Goal: Task Accomplishment & Management: Manage account settings

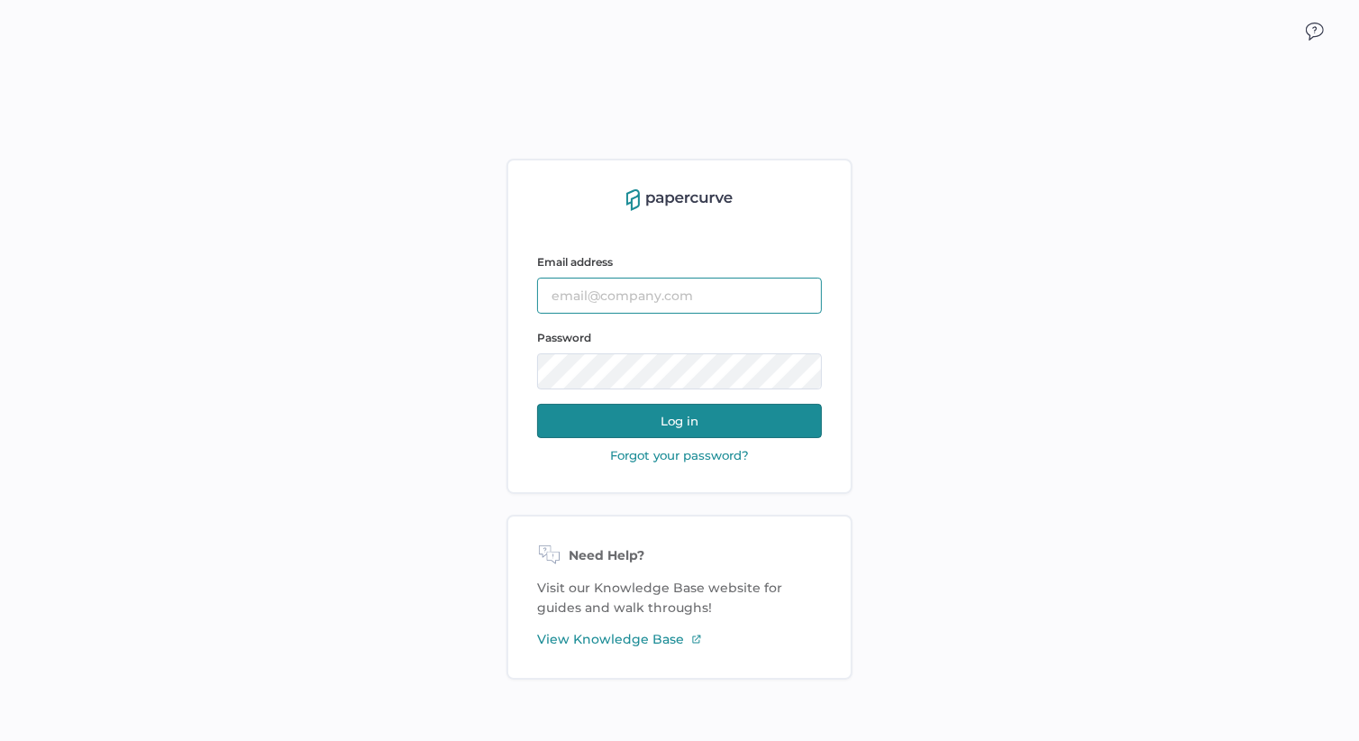
type input "Slee@saolrx.com"
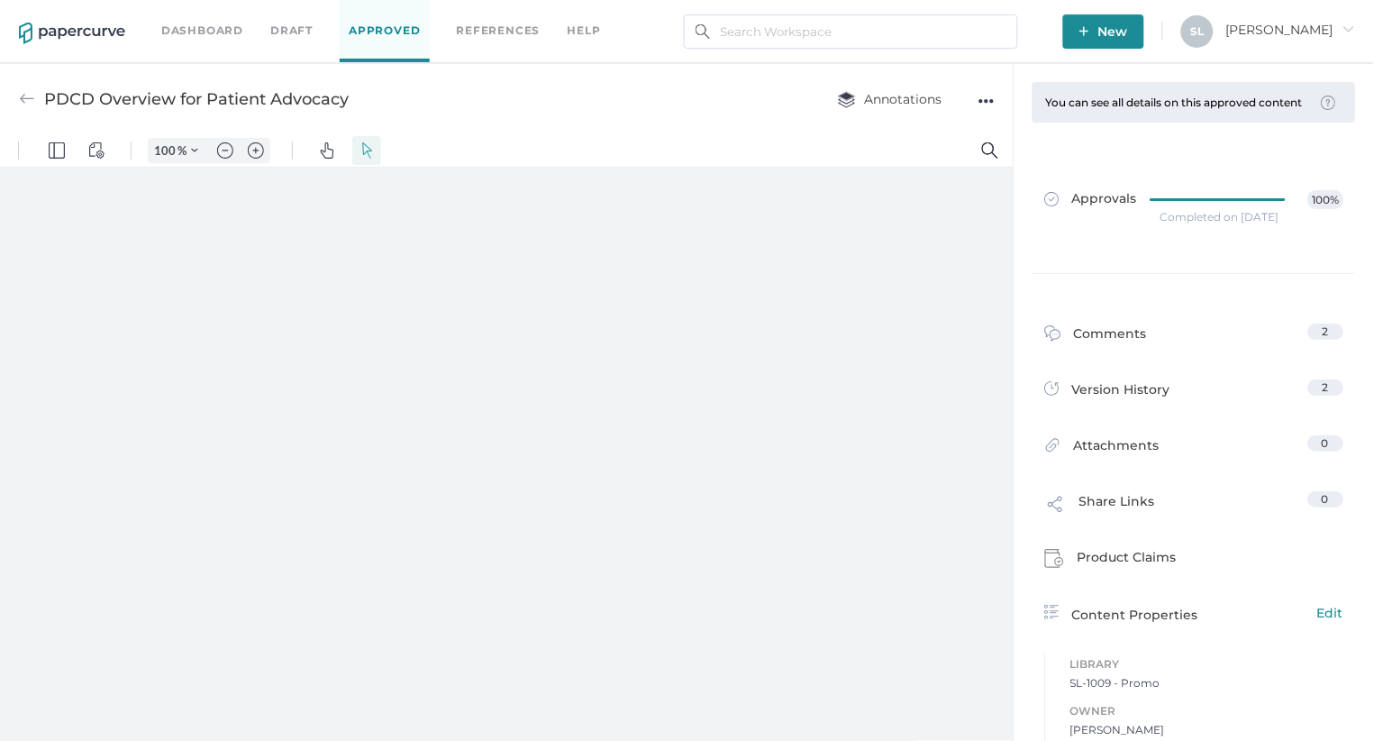
type input "135"
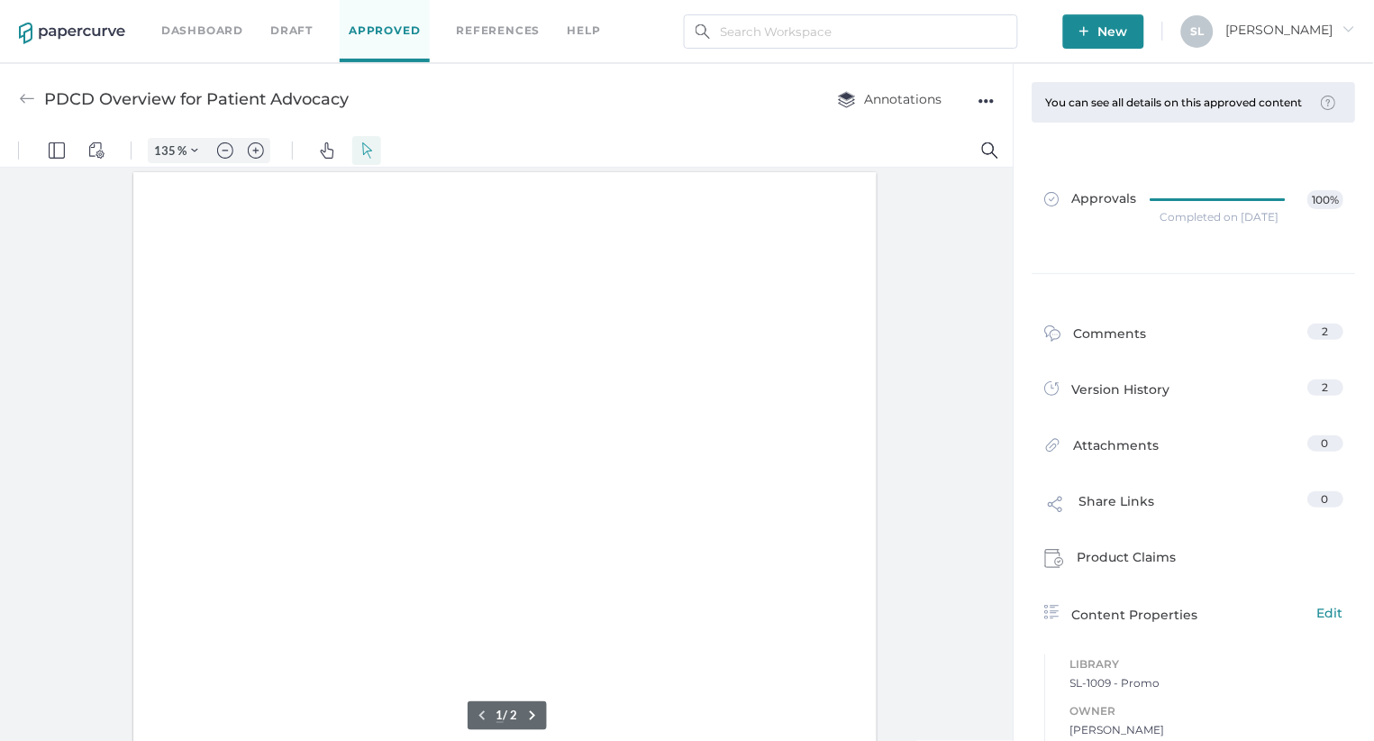
scroll to position [2, 0]
click at [221, 32] on link "Dashboard" at bounding box center [202, 31] width 82 height 20
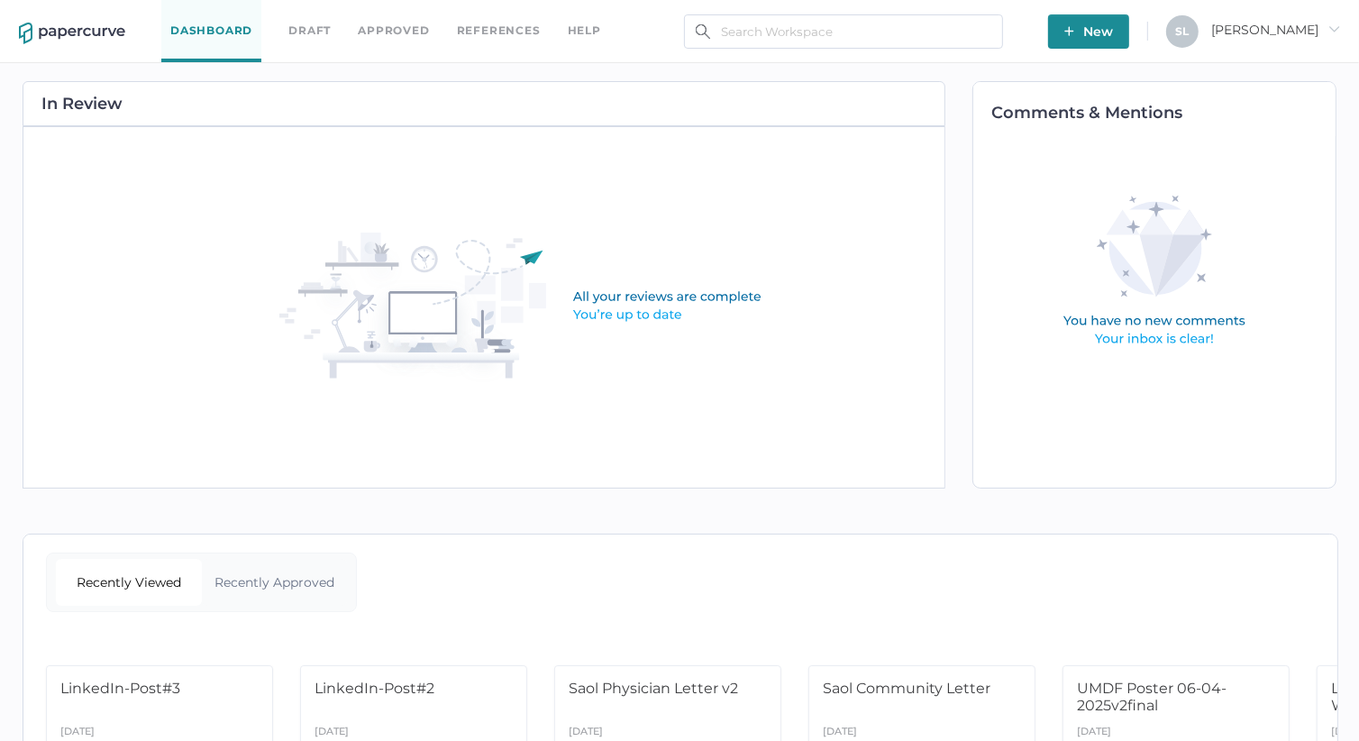
click at [391, 28] on link "Approved" at bounding box center [393, 31] width 71 height 20
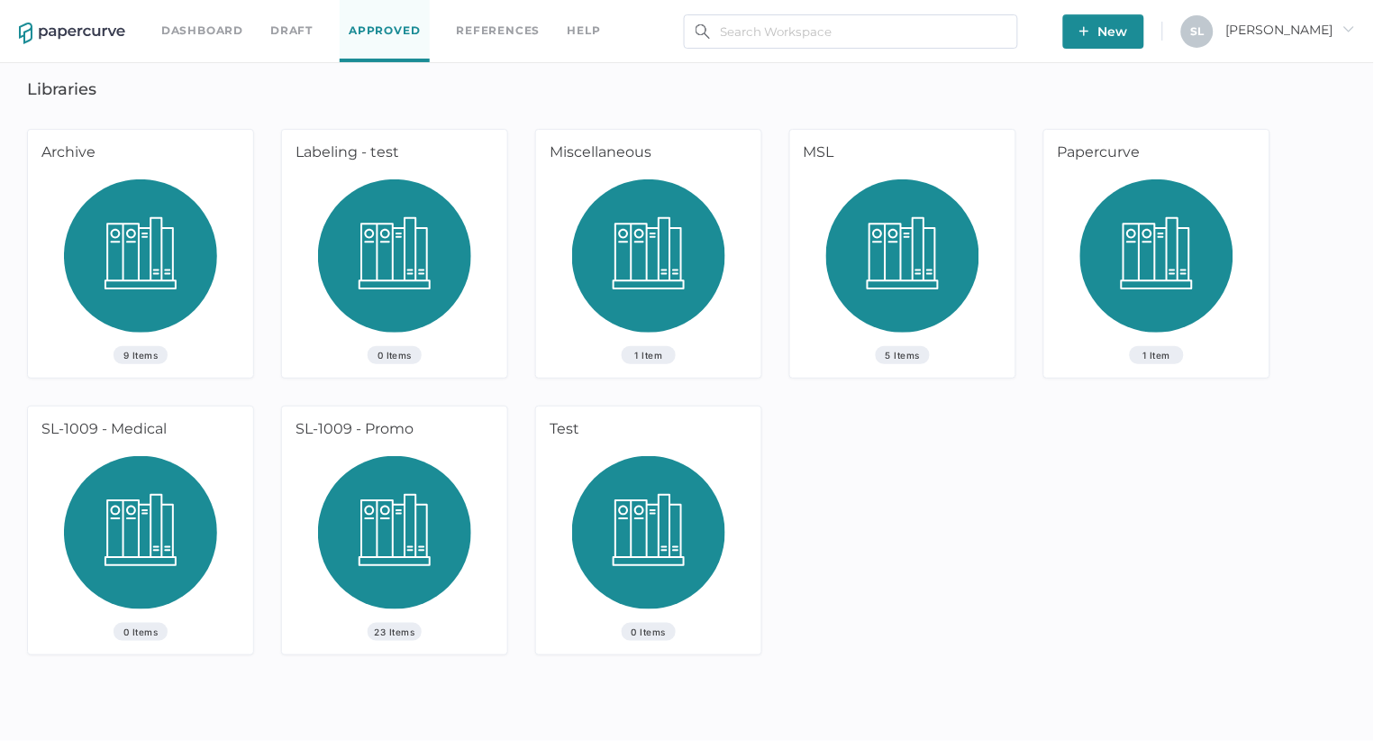
click at [383, 427] on div "SL-1009 - Promo" at bounding box center [391, 431] width 219 height 50
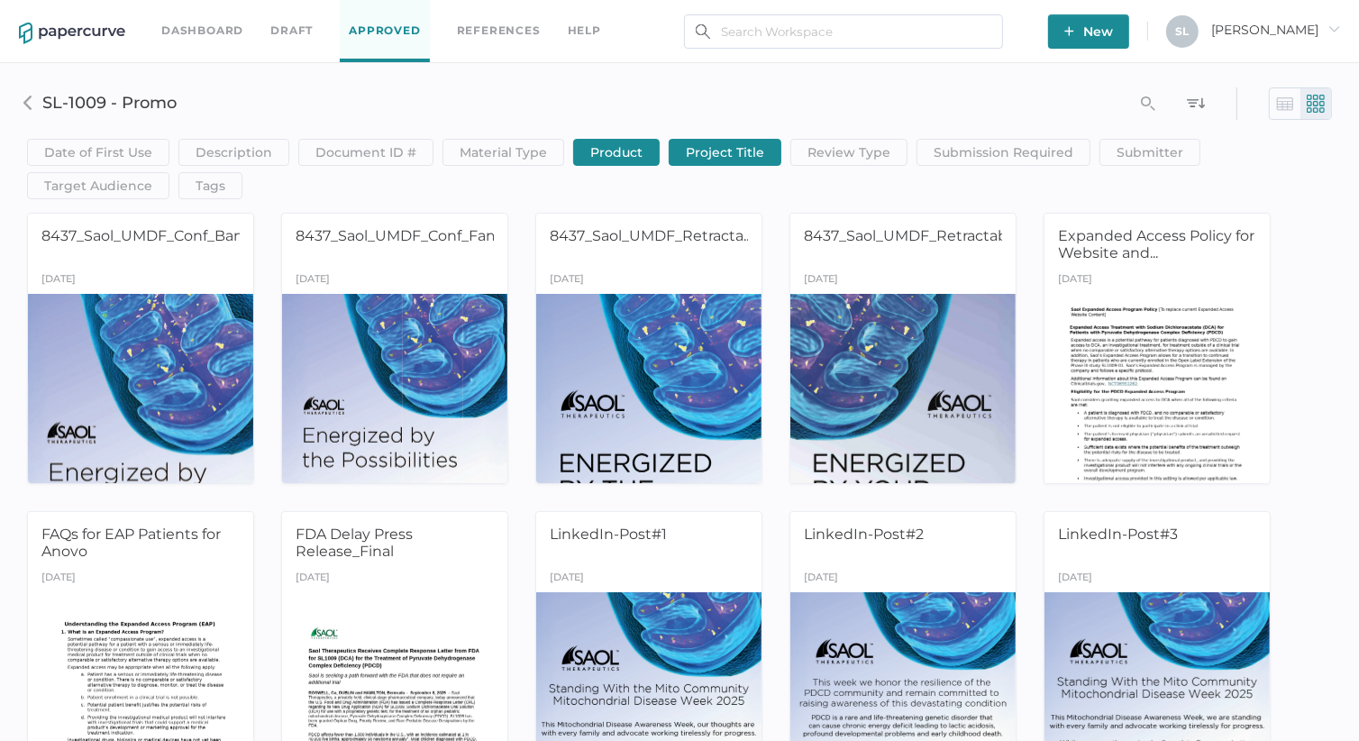
click at [29, 105] on img at bounding box center [28, 103] width 14 height 14
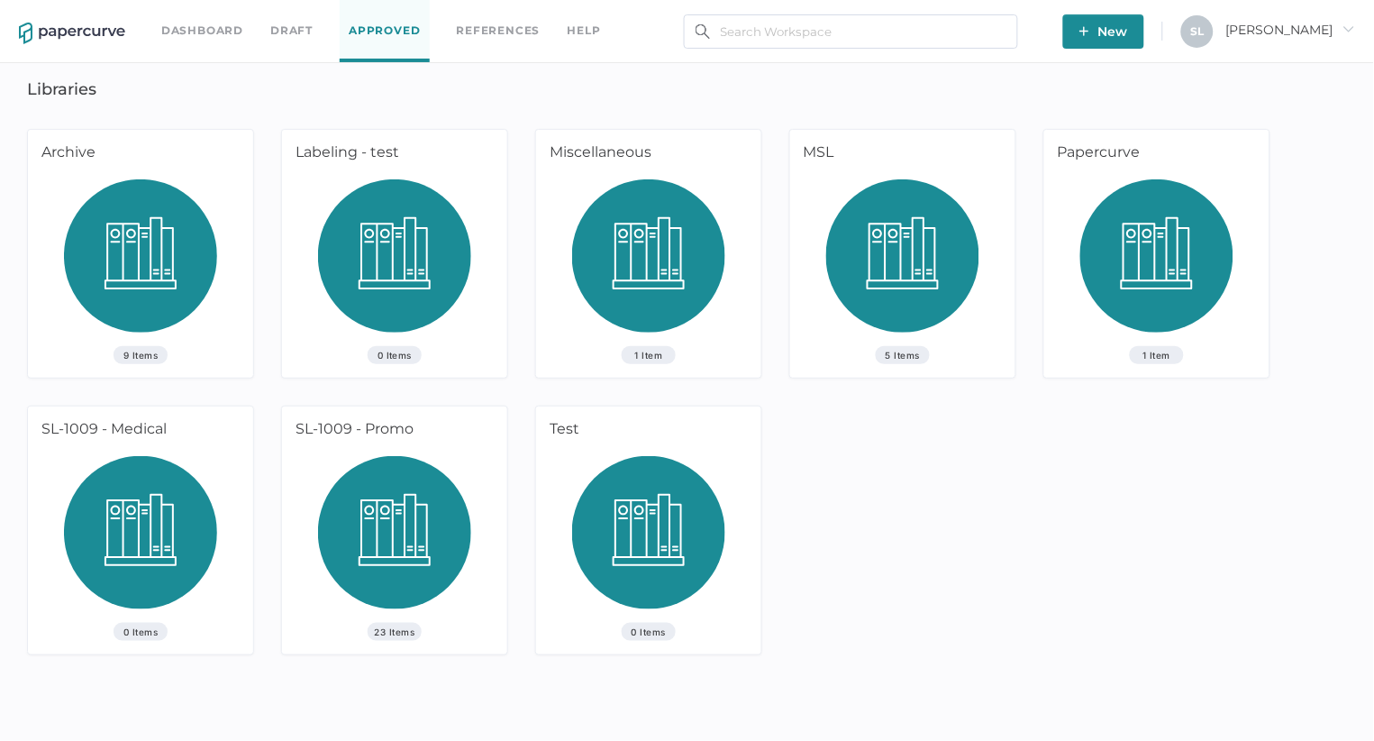
click at [397, 572] on img at bounding box center [394, 539] width 153 height 167
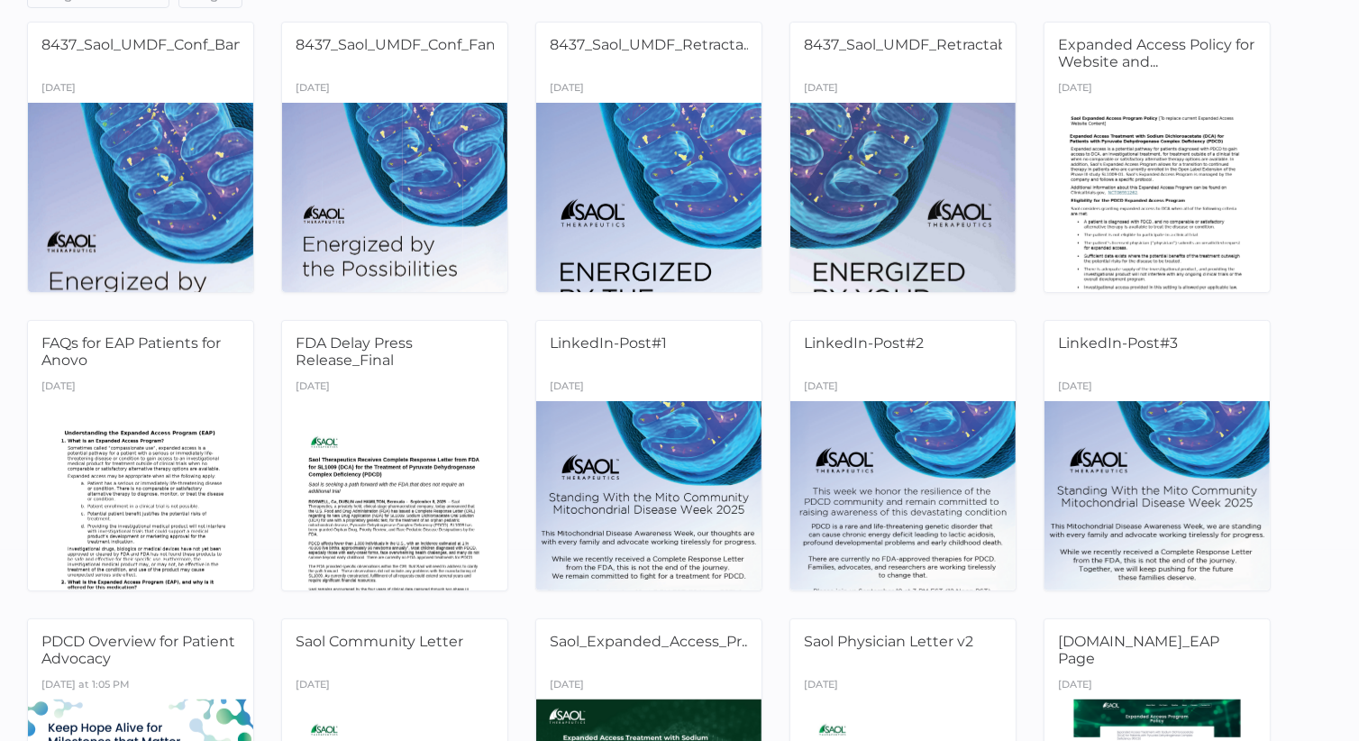
scroll to position [304, 0]
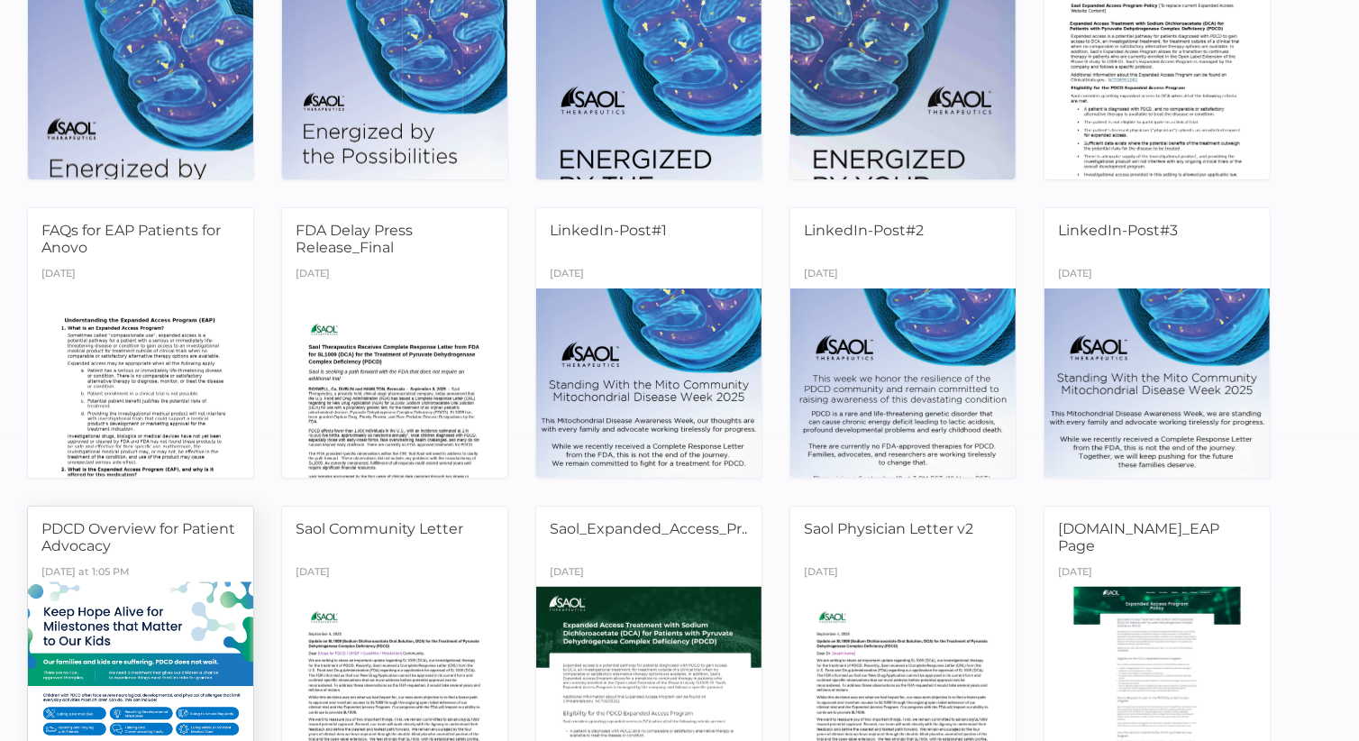
click at [202, 529] on span "PDCD Overview for Patient Advocacy" at bounding box center [138, 537] width 194 height 34
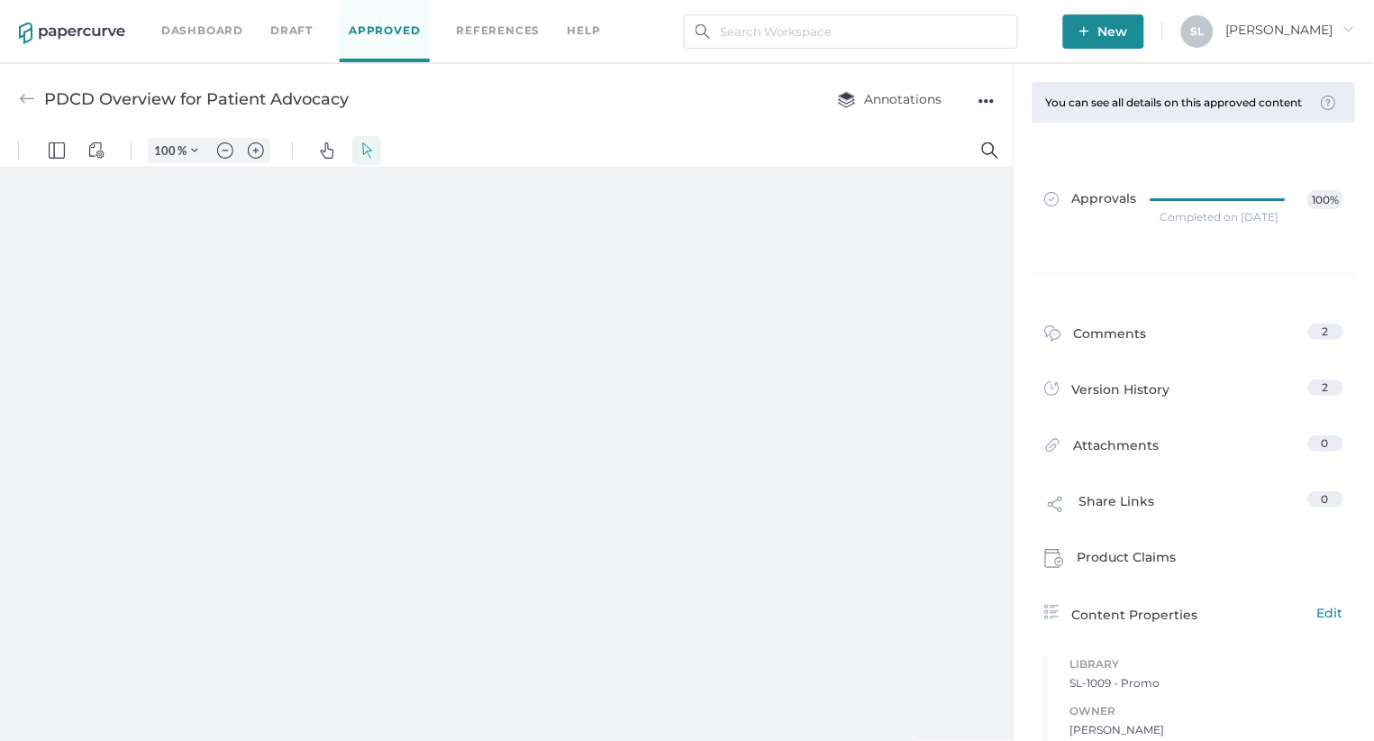
type input "135"
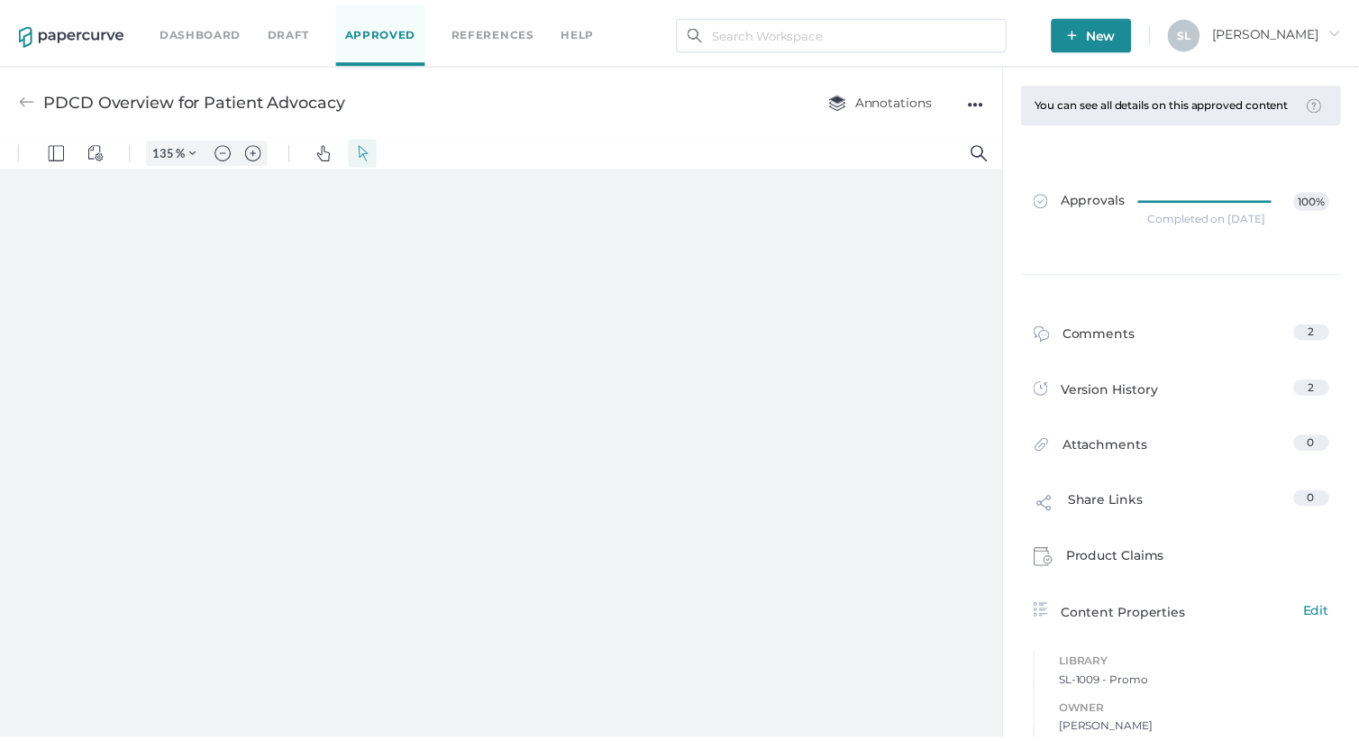
scroll to position [2, 0]
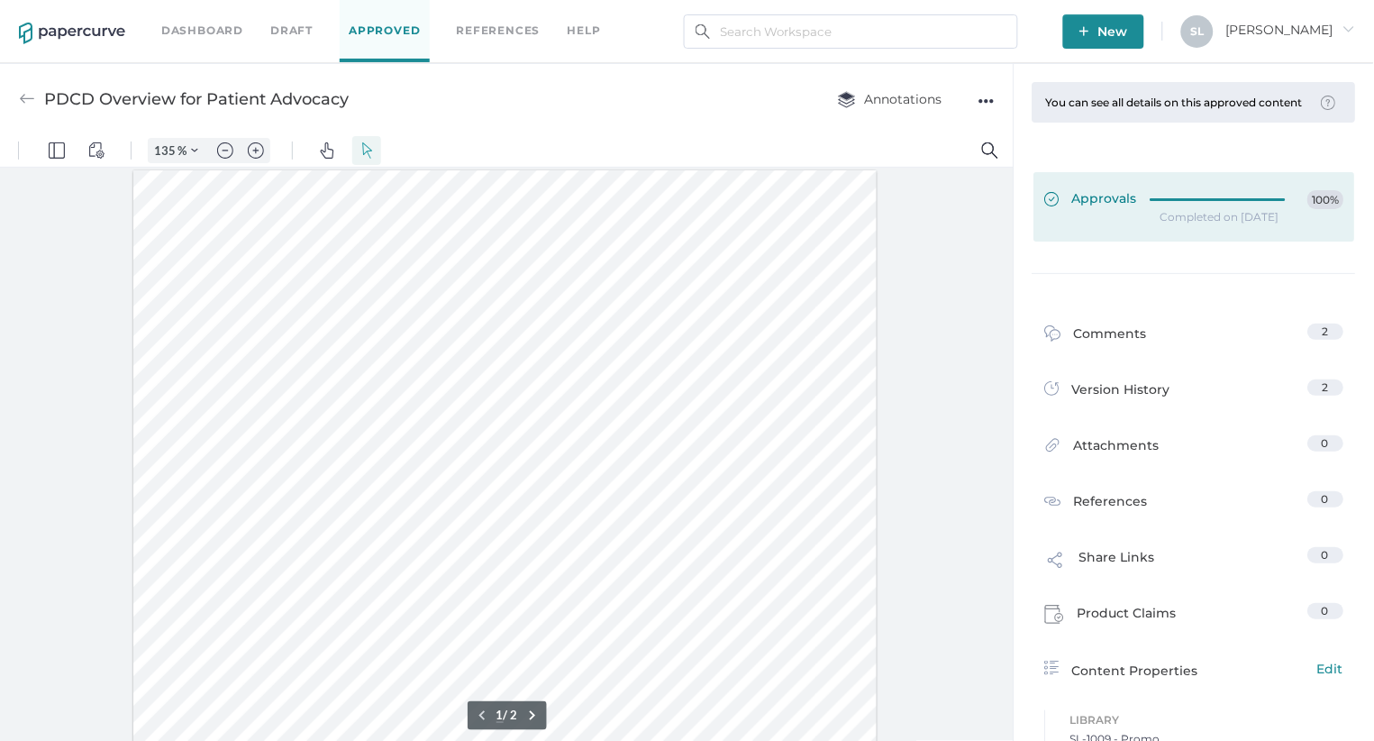
click at [1113, 210] on span "Approvals" at bounding box center [1091, 200] width 93 height 20
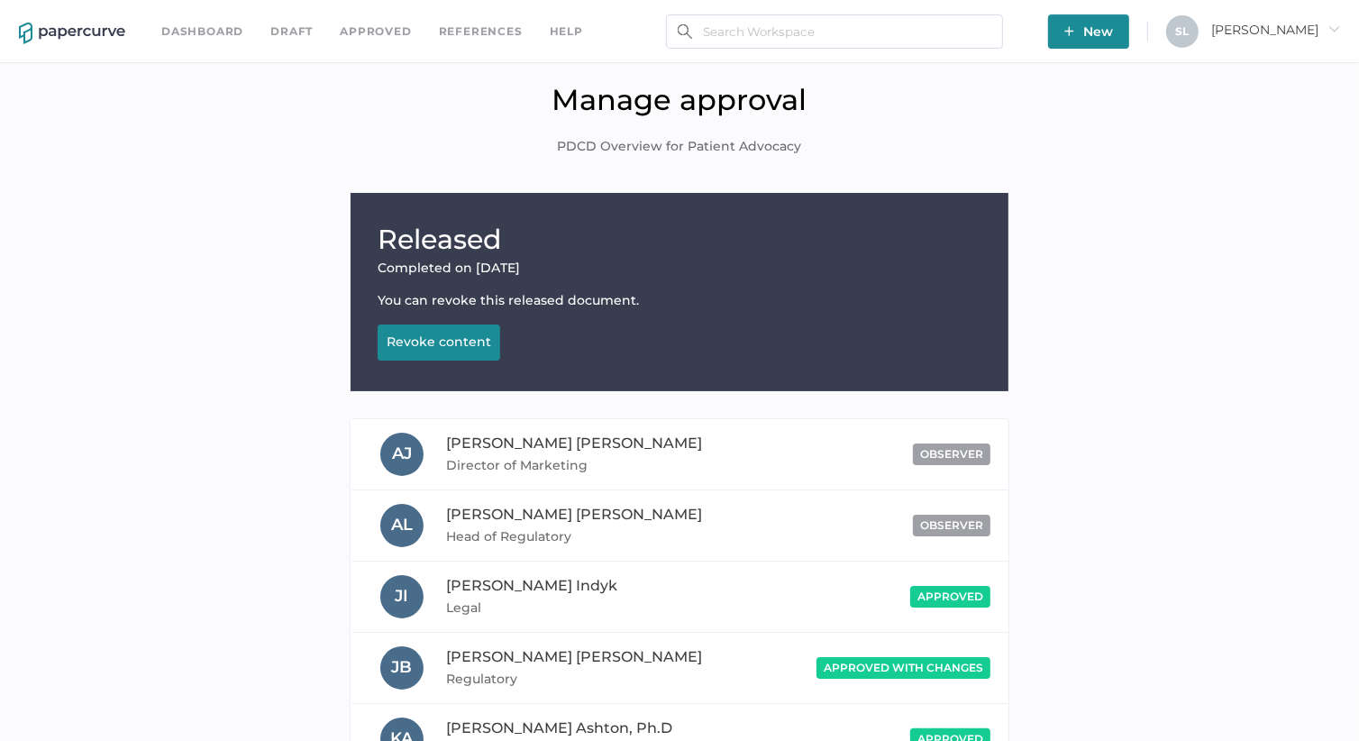
click at [458, 341] on div "Revoke content" at bounding box center [439, 341] width 105 height 16
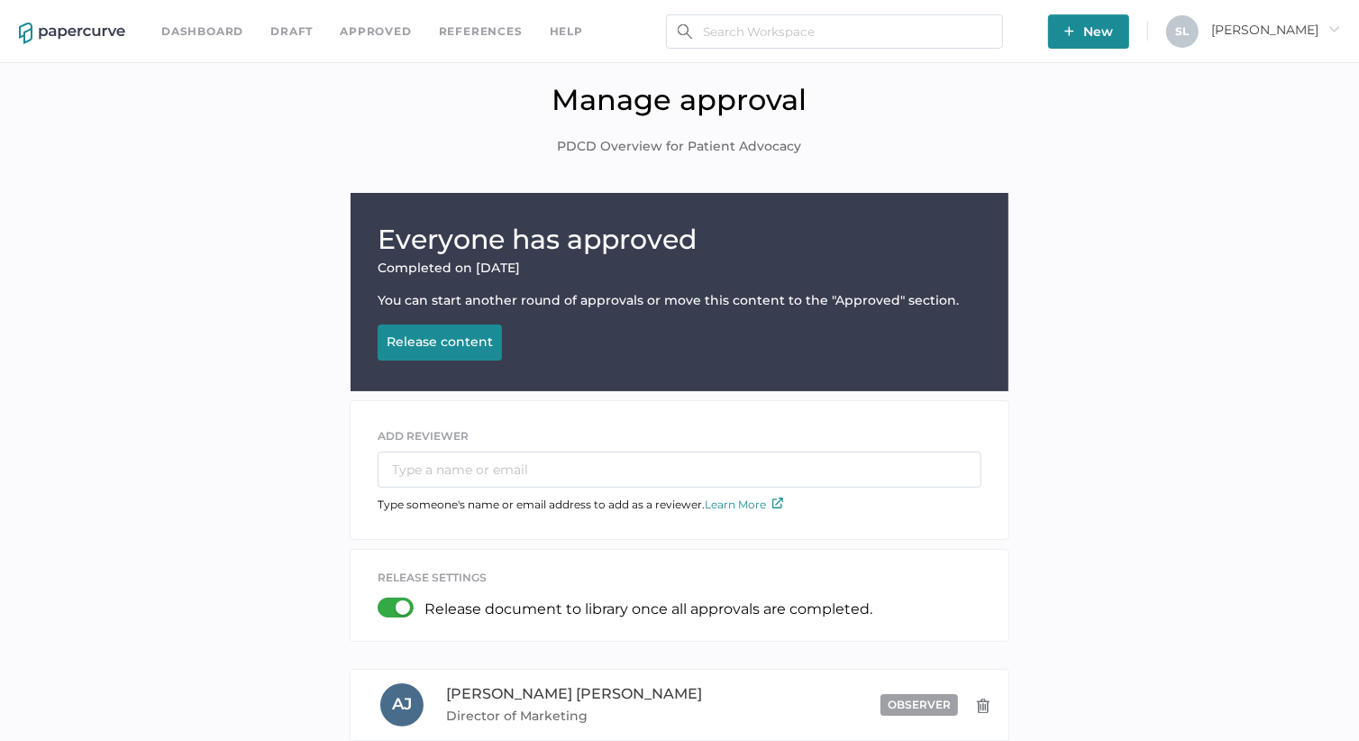
click at [206, 34] on link "Dashboard" at bounding box center [202, 32] width 82 height 20
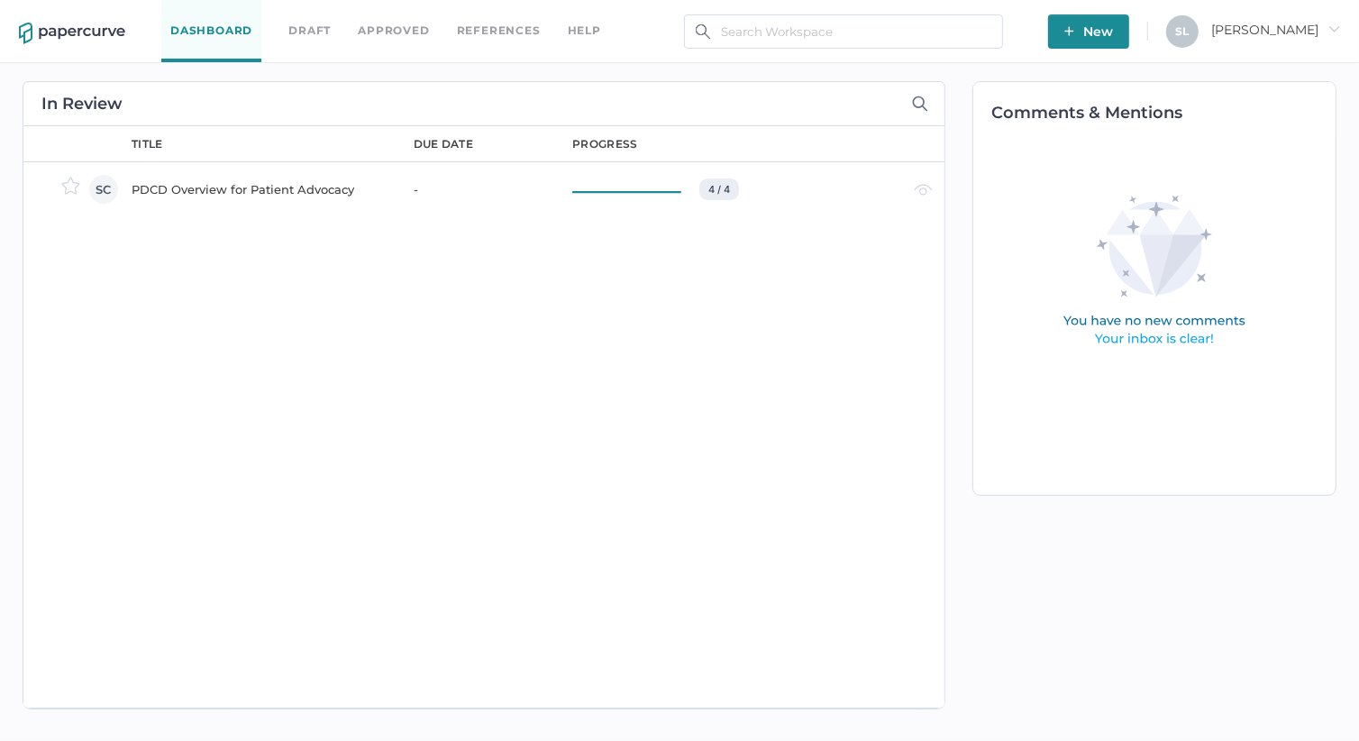
click at [254, 187] on div "PDCD Overview for Patient Advocacy" at bounding box center [262, 189] width 260 height 22
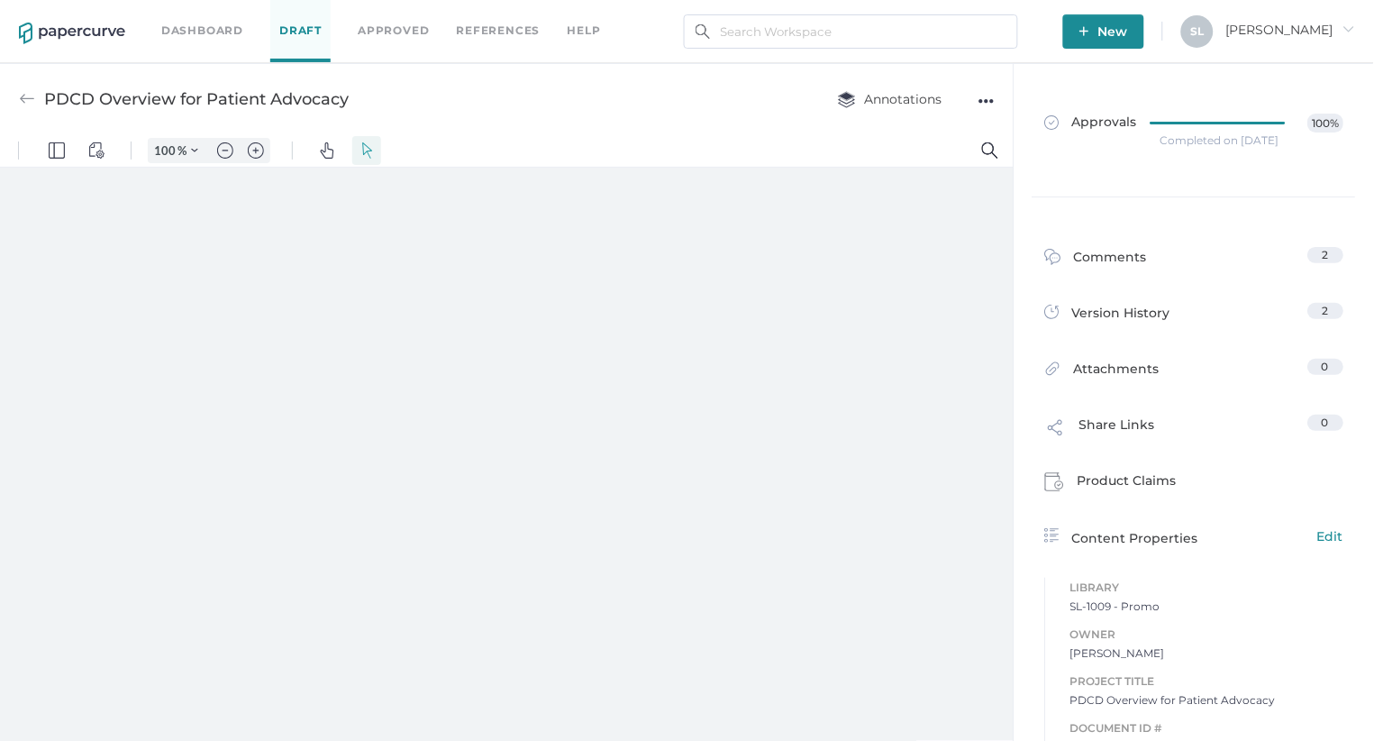
type input "135"
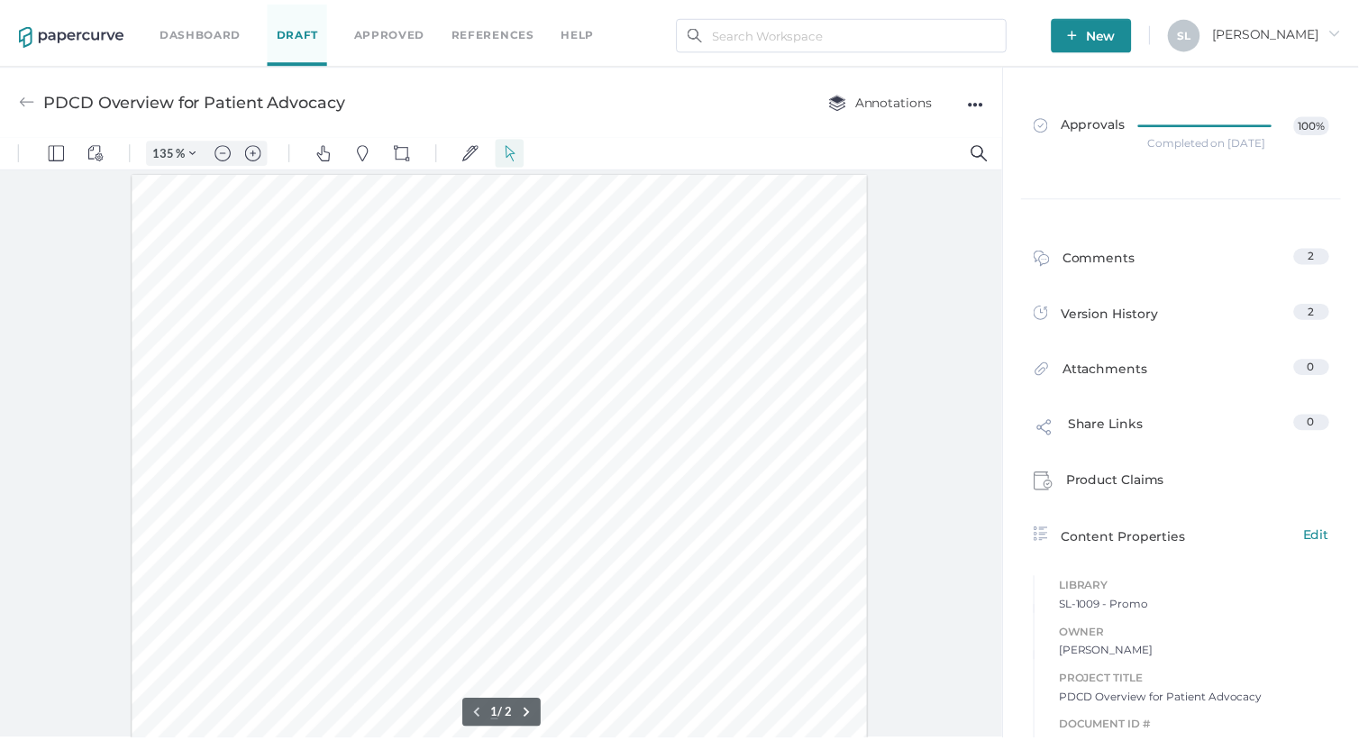
scroll to position [2, 0]
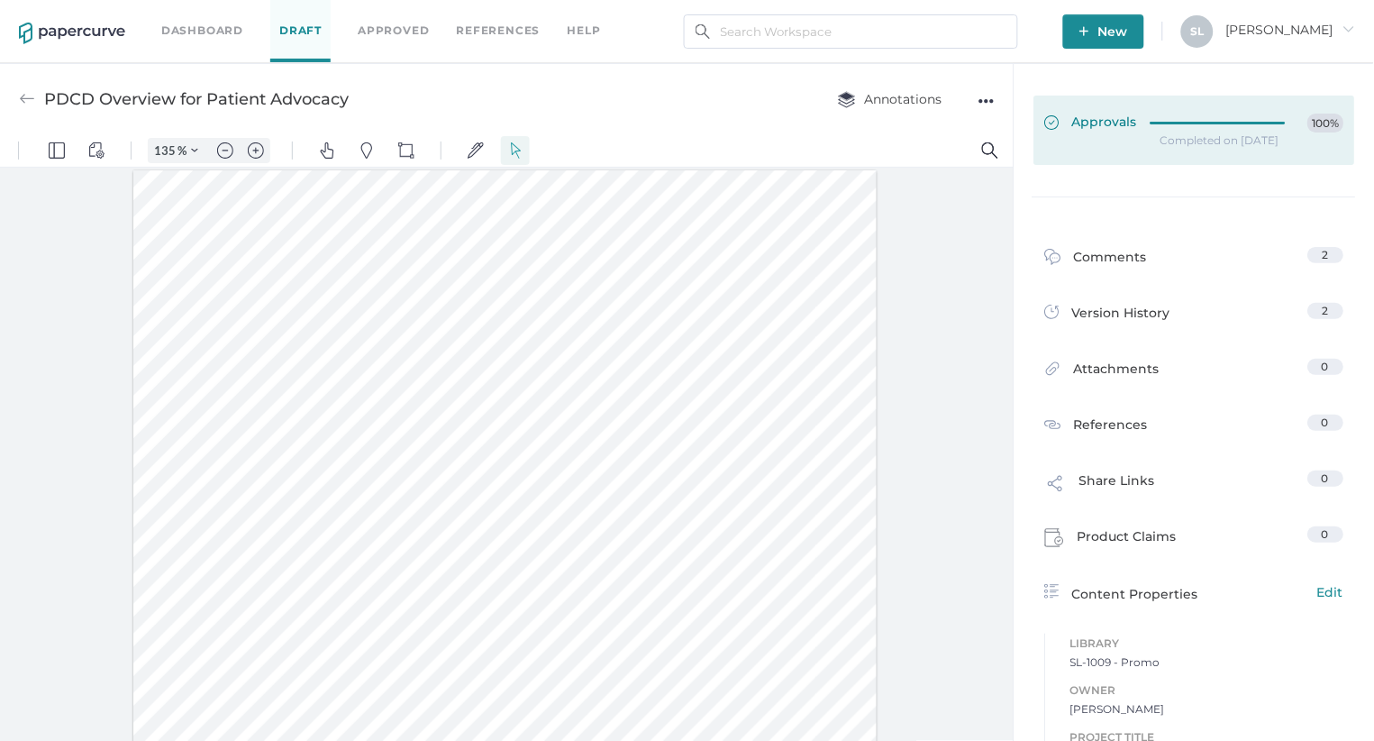
click at [1073, 133] on link "Approvals 100%" at bounding box center [1195, 130] width 321 height 69
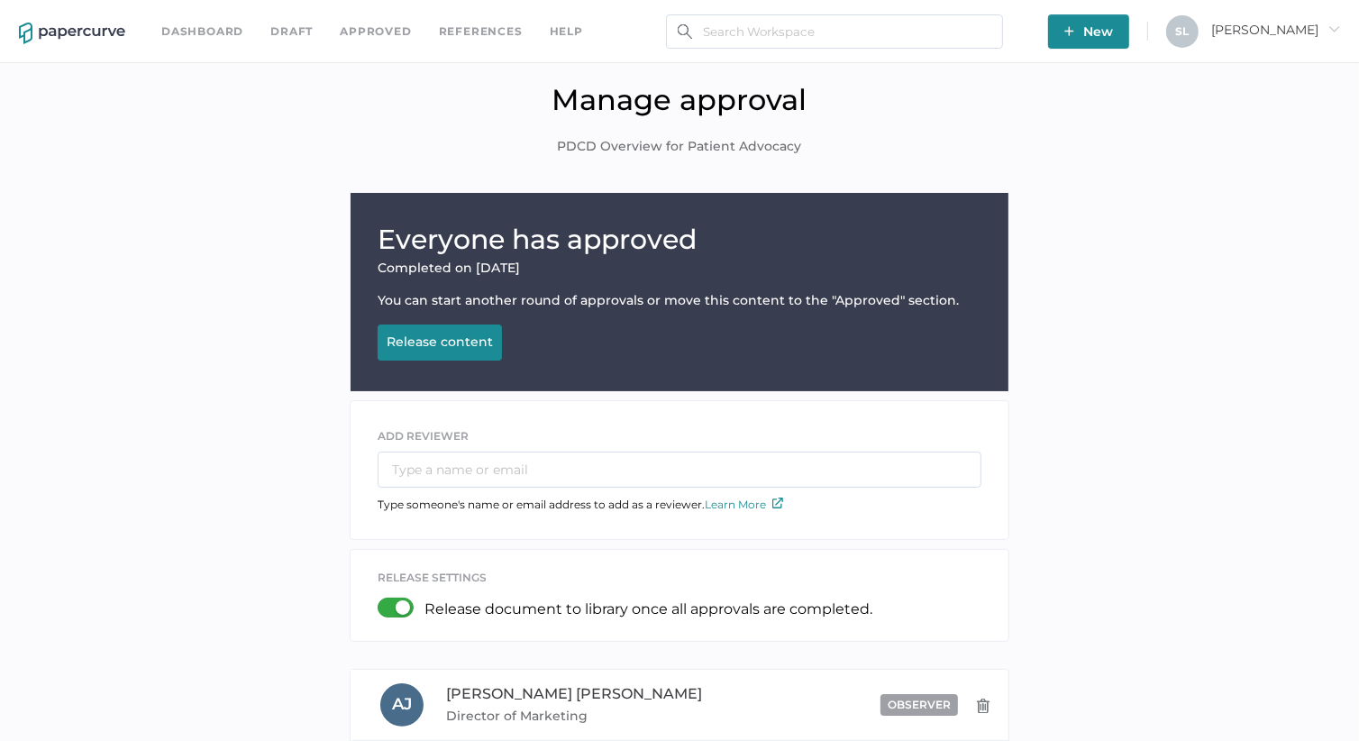
click at [391, 601] on div at bounding box center [401, 607] width 47 height 20
click at [381, 600] on input "checkbox" at bounding box center [381, 600] width 0 height 0
click at [213, 33] on link "Dashboard" at bounding box center [202, 32] width 82 height 20
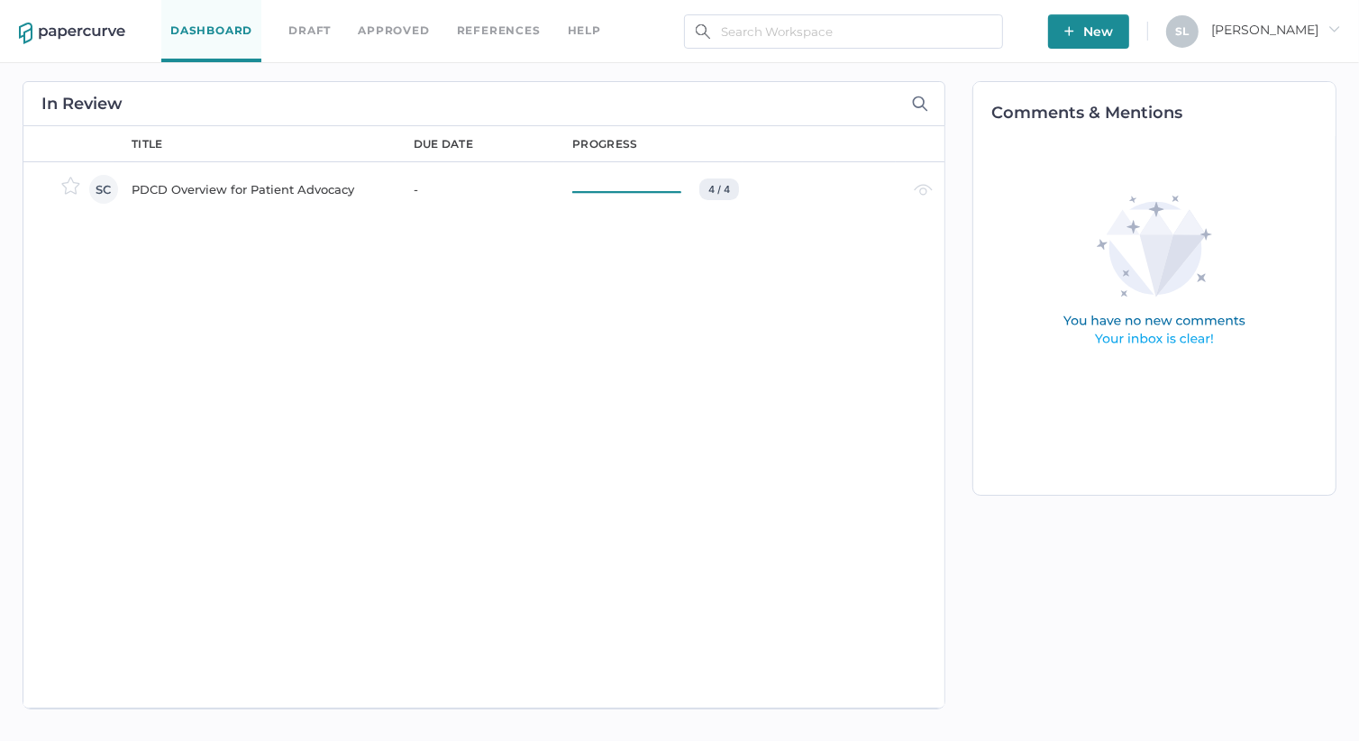
click at [260, 187] on div "PDCD Overview for Patient Advocacy" at bounding box center [262, 189] width 260 height 22
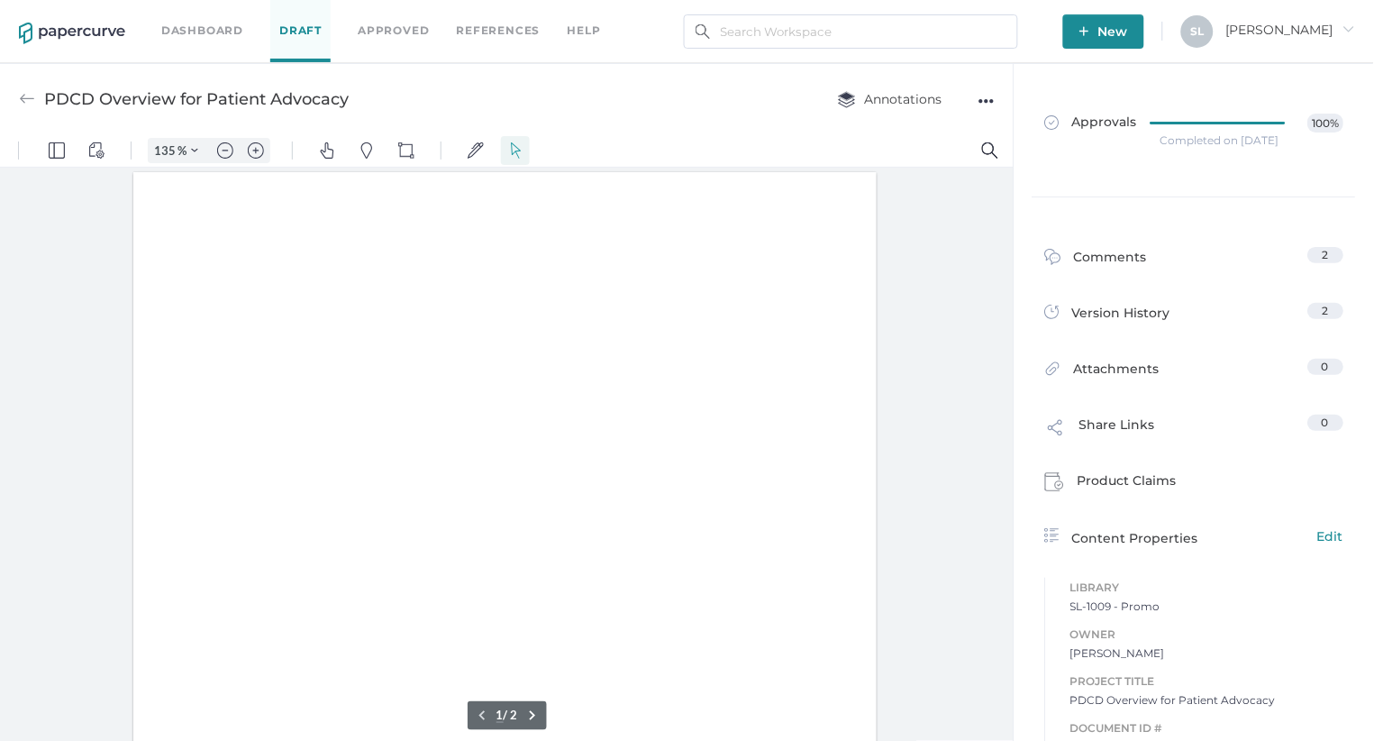
type input "135"
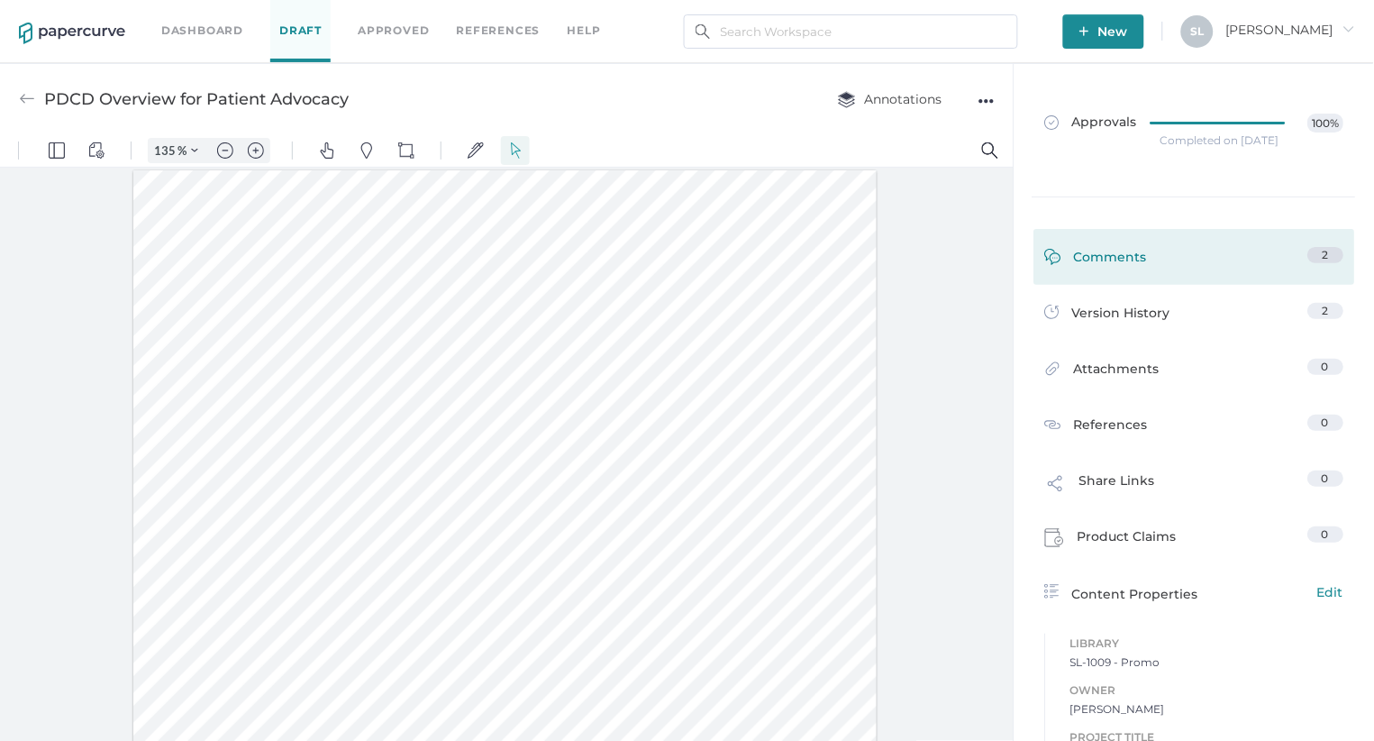
click at [1127, 253] on div "Comments" at bounding box center [1096, 261] width 103 height 28
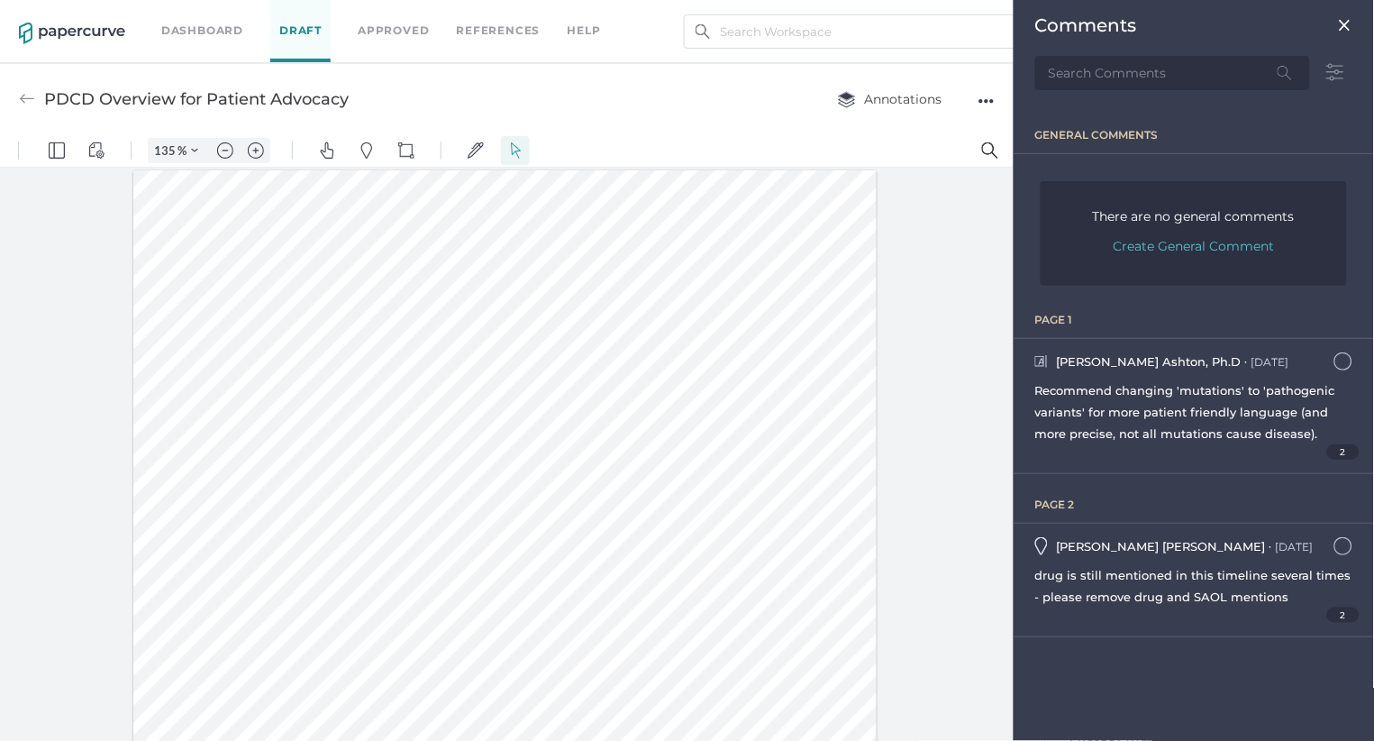
scroll to position [7, 0]
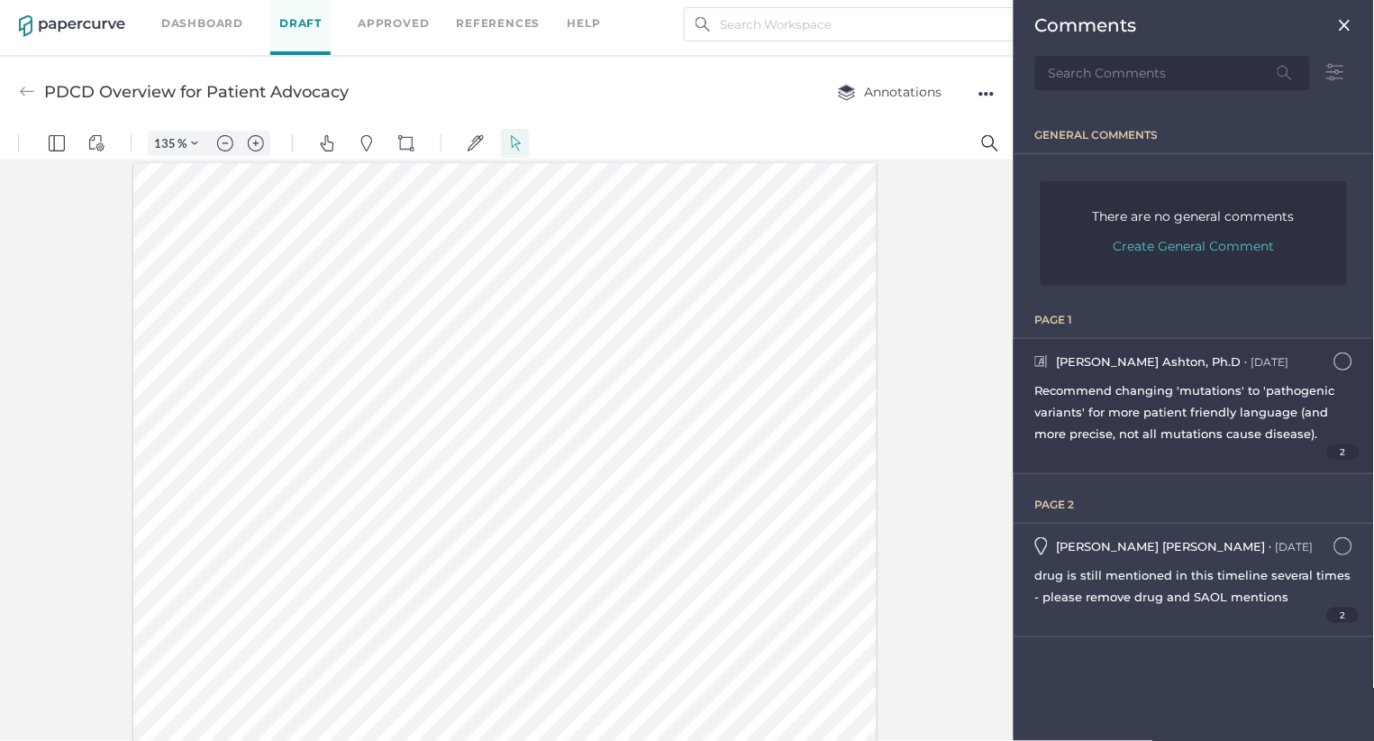
click at [1099, 383] on span "Recommend changing 'mutations' to 'pathogenic variants' for more patient friend…" at bounding box center [1185, 412] width 300 height 58
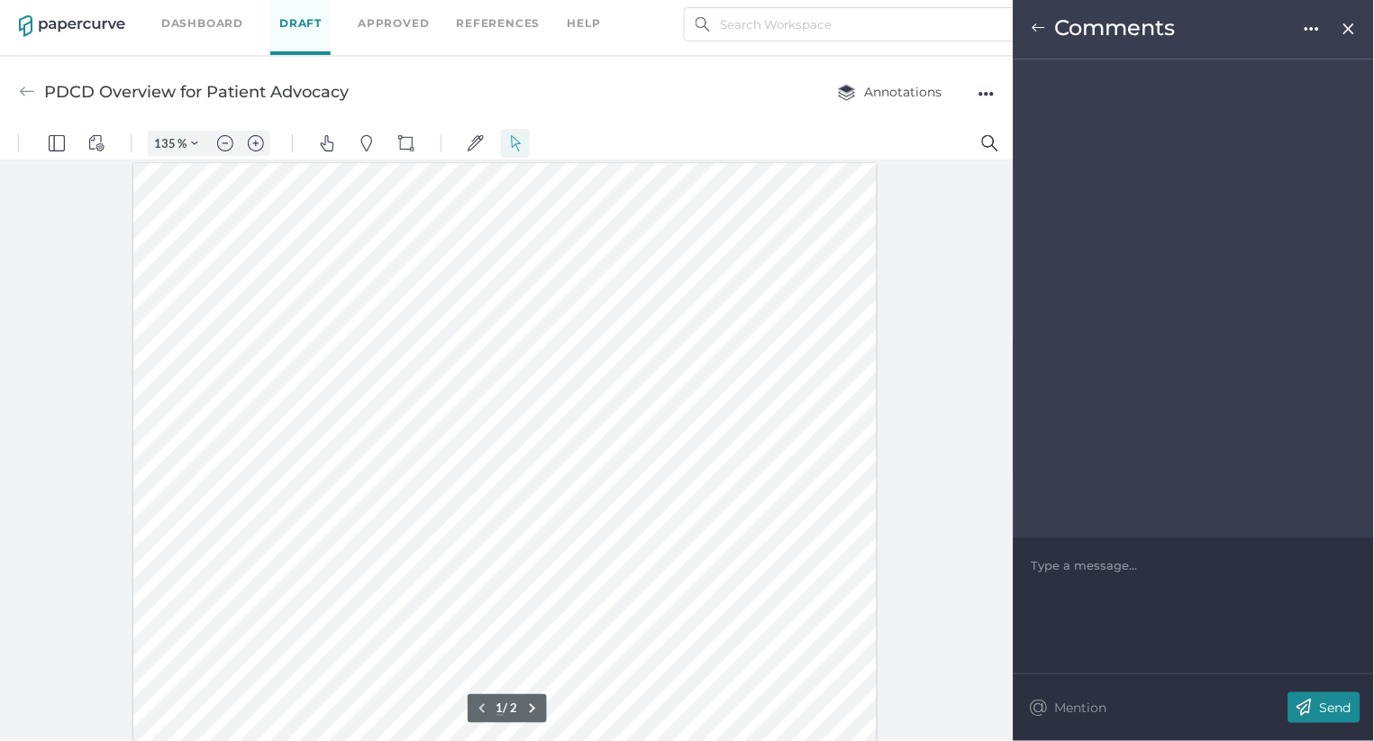
scroll to position [279, 0]
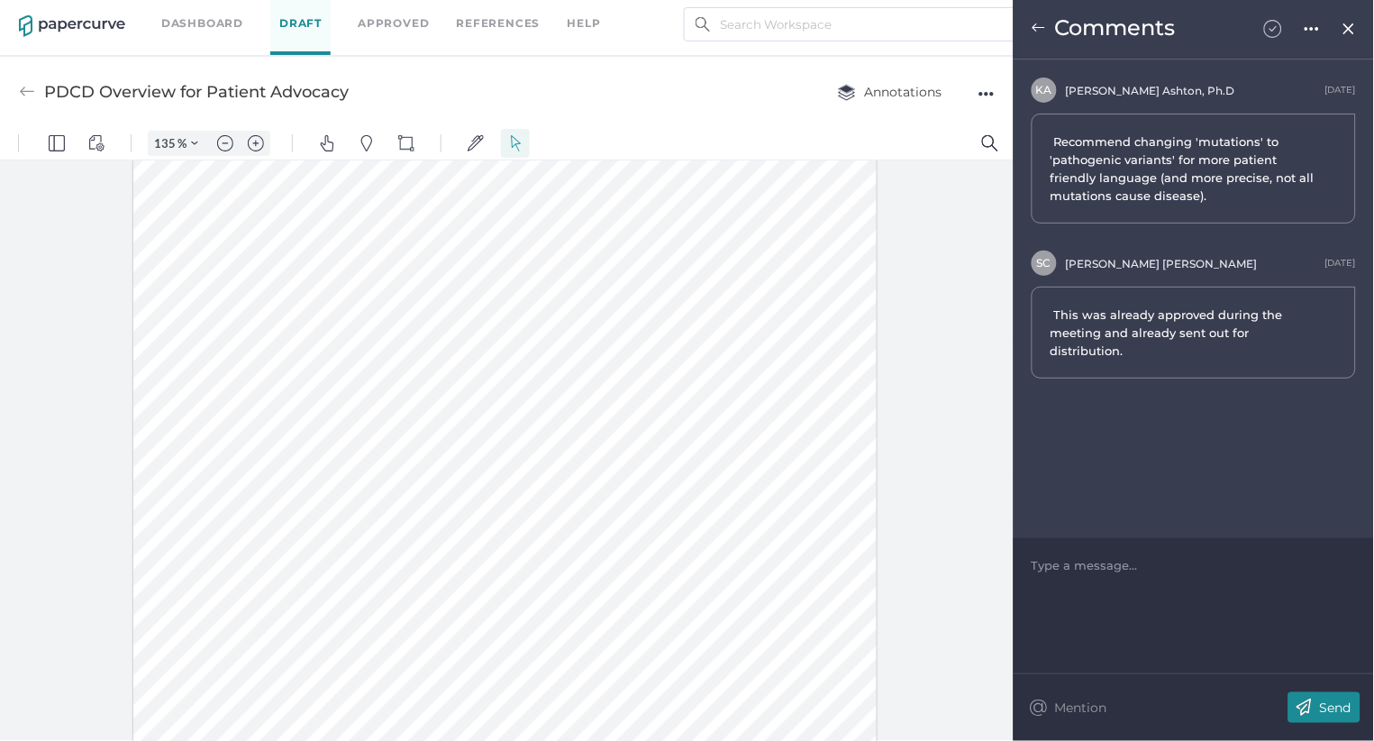
click at [1275, 28] on img at bounding box center [1273, 29] width 18 height 18
click at [1044, 32] on img at bounding box center [1039, 28] width 14 height 14
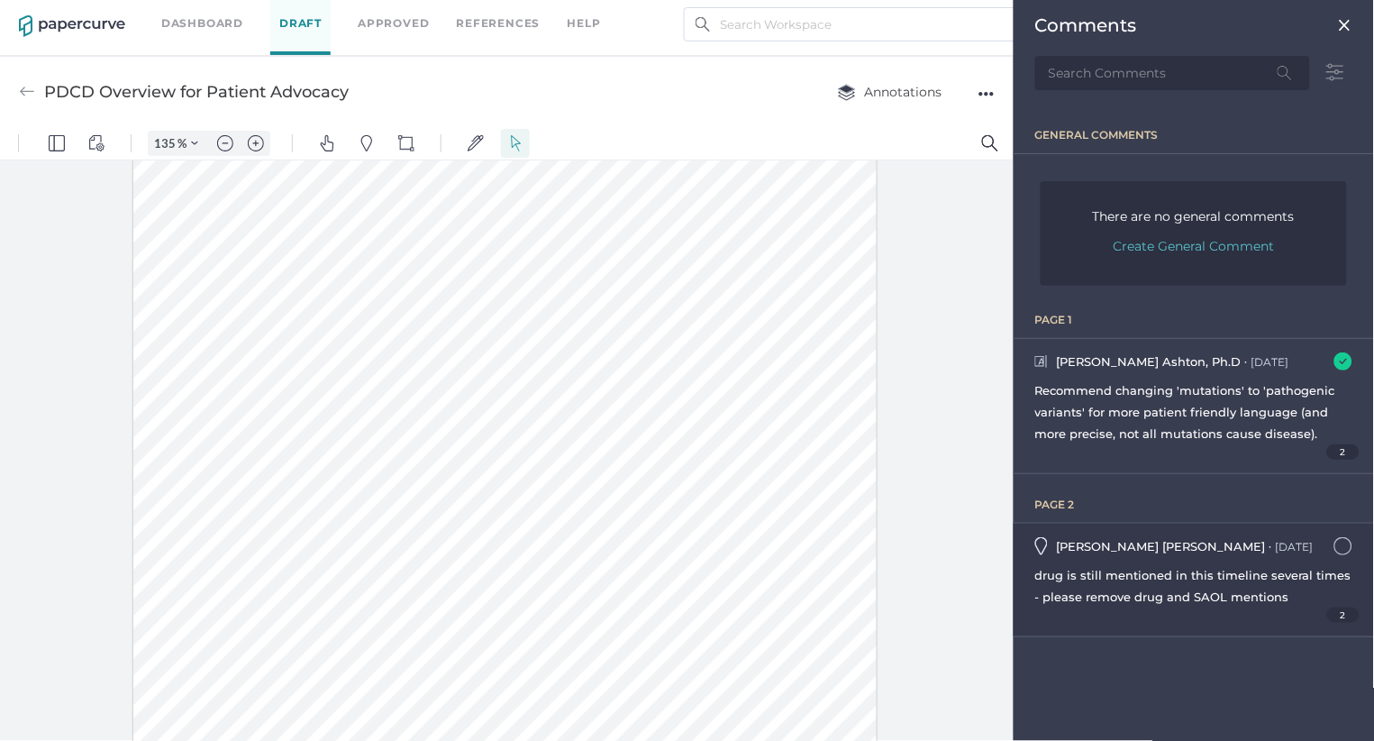
click at [1197, 570] on span "drug is still mentioned in this timeline several times - please remove drug and…" at bounding box center [1193, 586] width 316 height 36
type input "2"
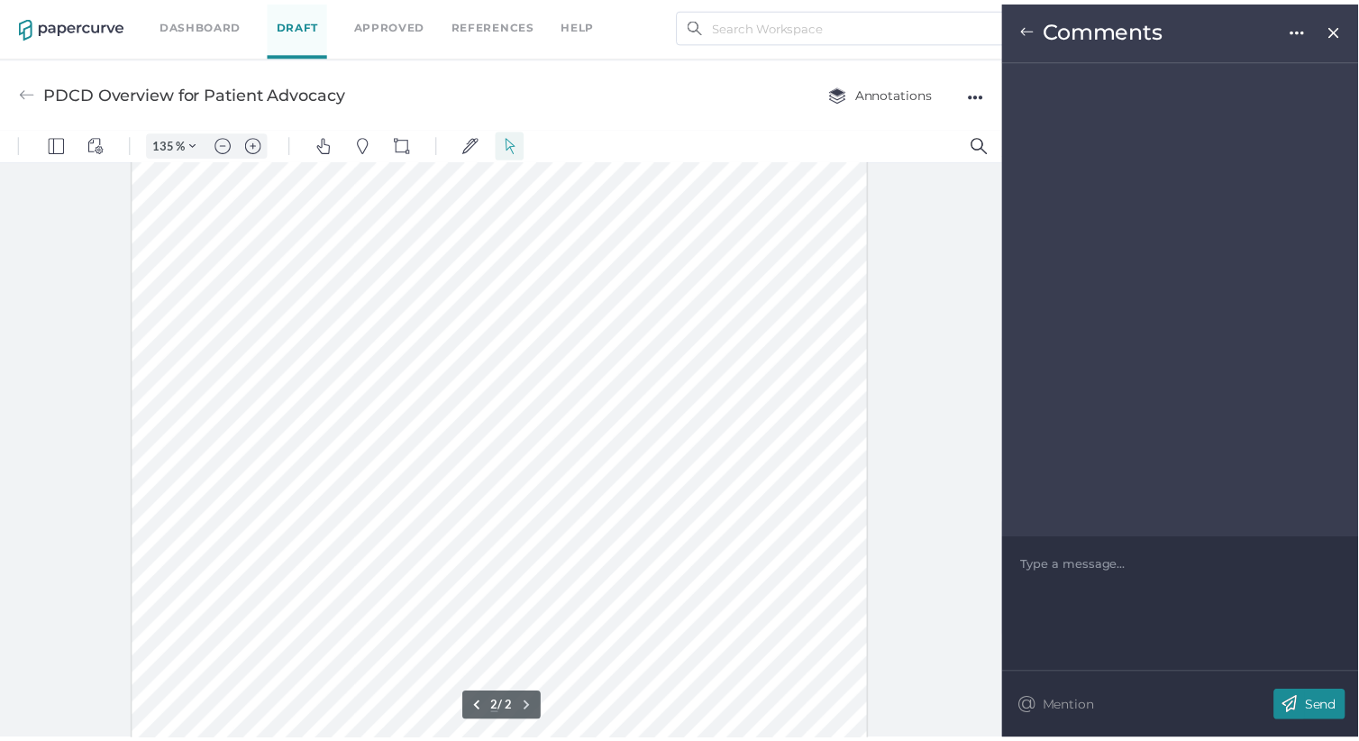
scroll to position [937, 0]
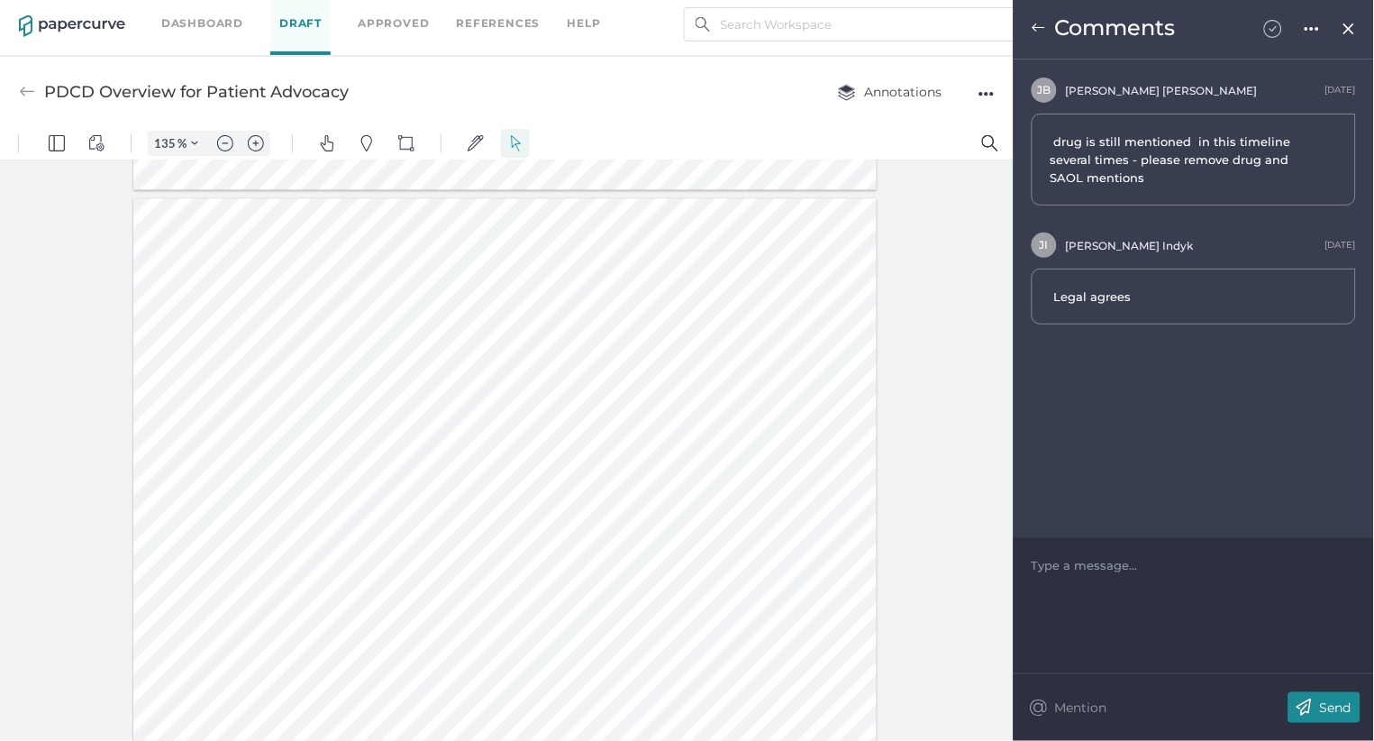
click at [1272, 29] on img at bounding box center [1273, 29] width 18 height 18
click at [986, 91] on div "●●●" at bounding box center [987, 93] width 16 height 25
click at [884, 227] on span "Upload new version" at bounding box center [915, 231] width 124 height 34
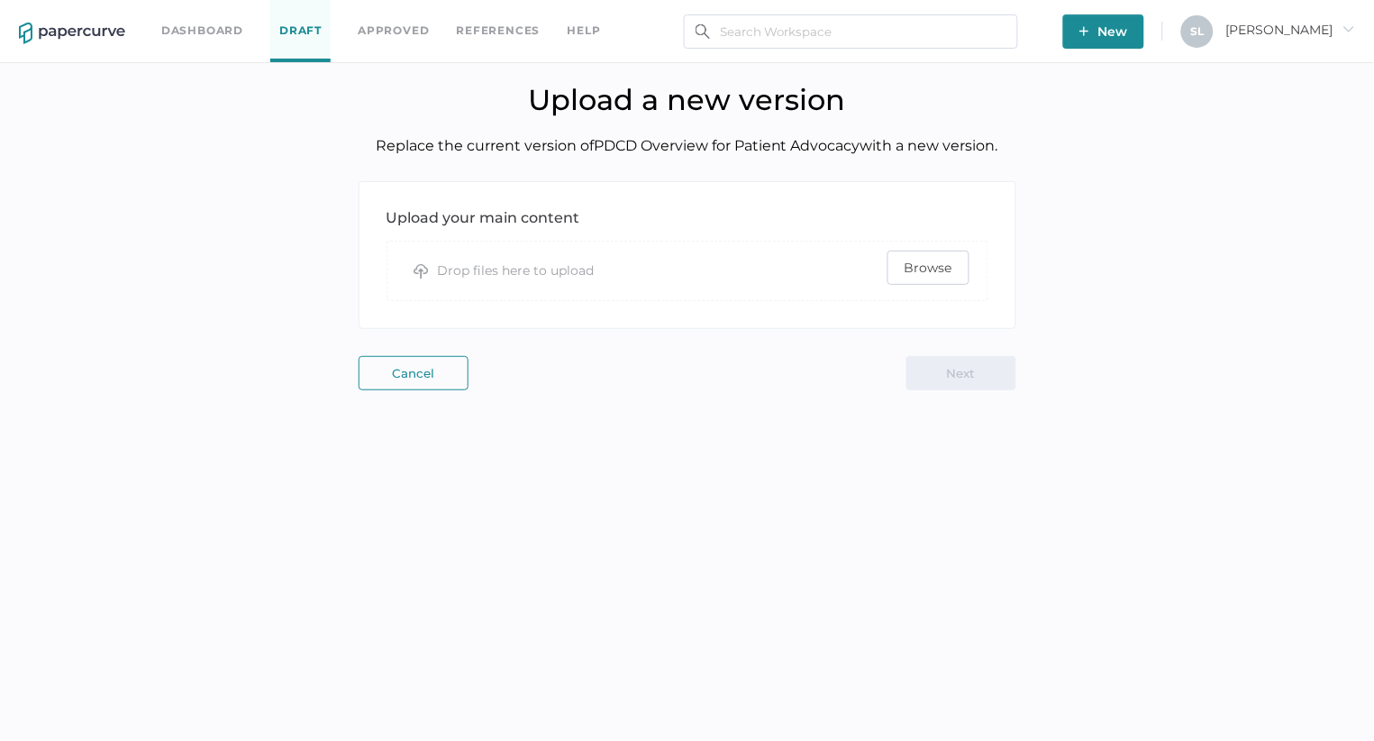
click at [935, 269] on span "Browse" at bounding box center [929, 267] width 48 height 32
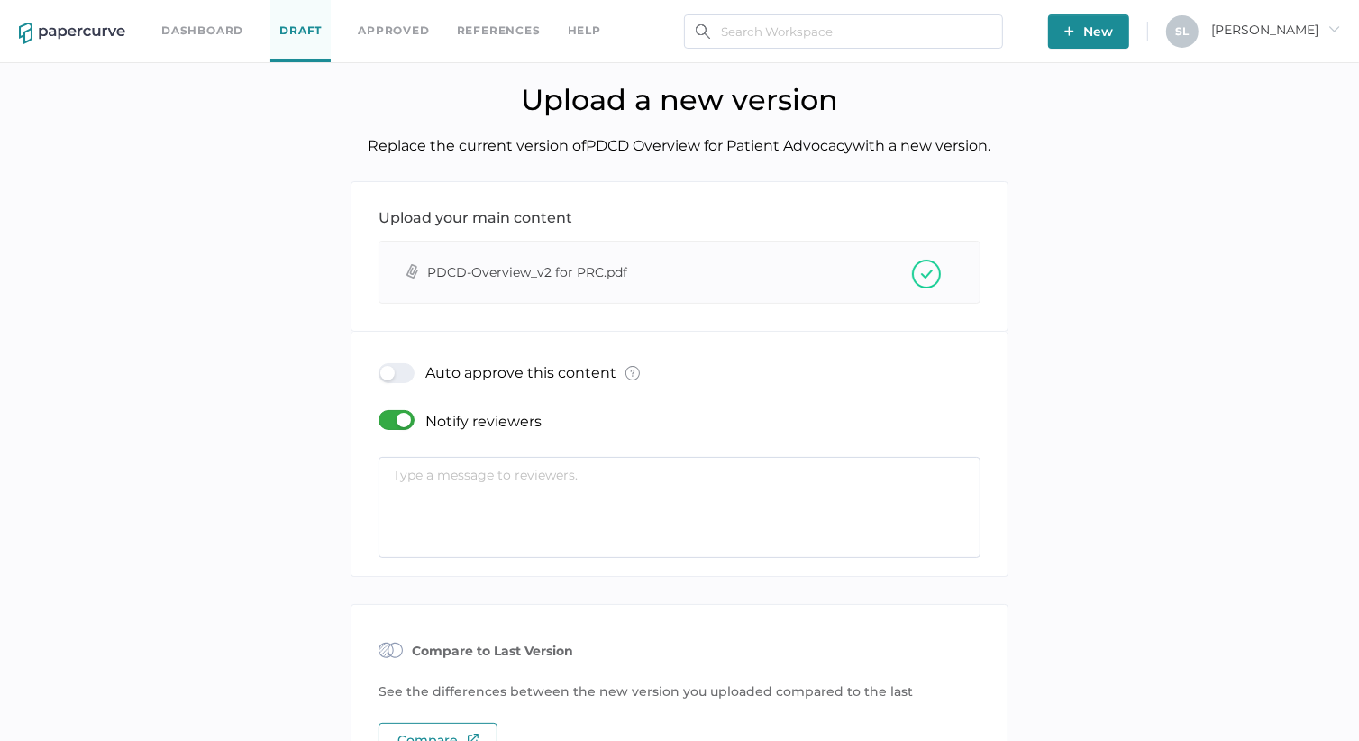
click at [533, 483] on textarea at bounding box center [679, 507] width 602 height 101
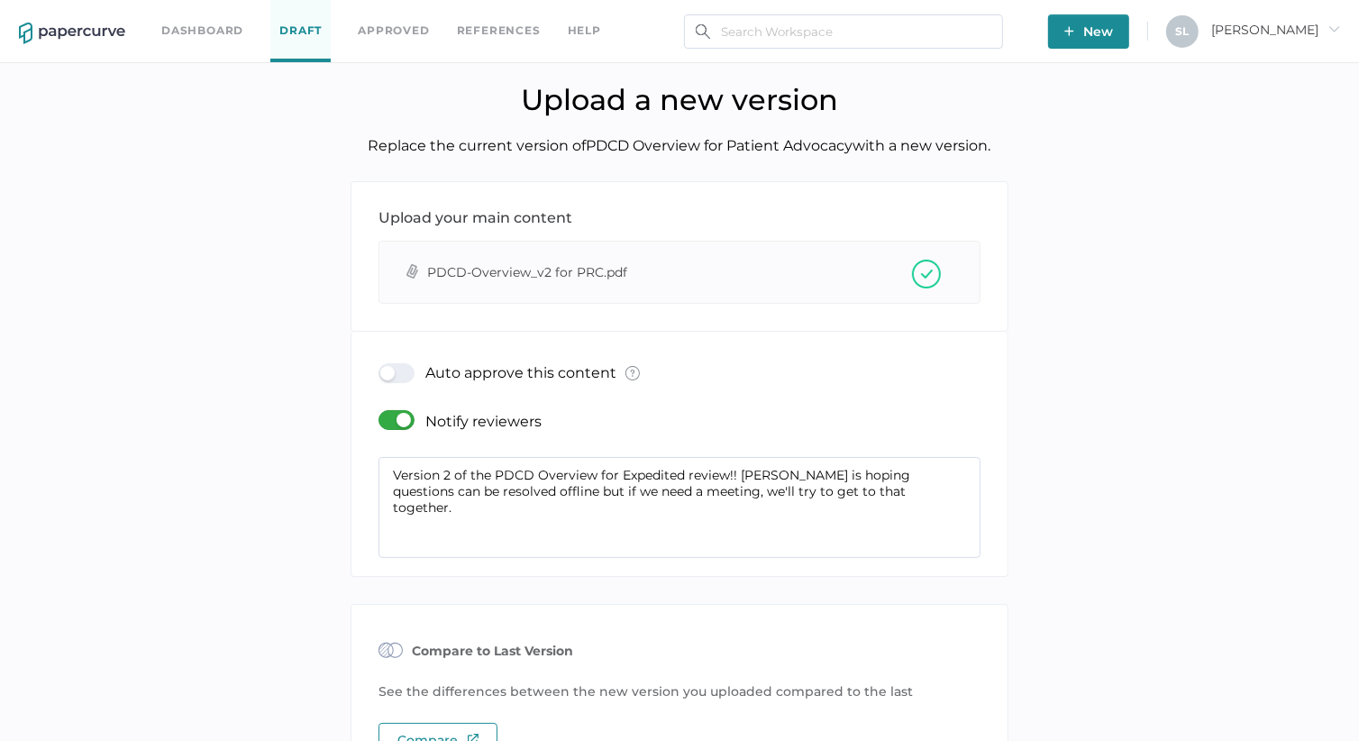
scroll to position [128, 0]
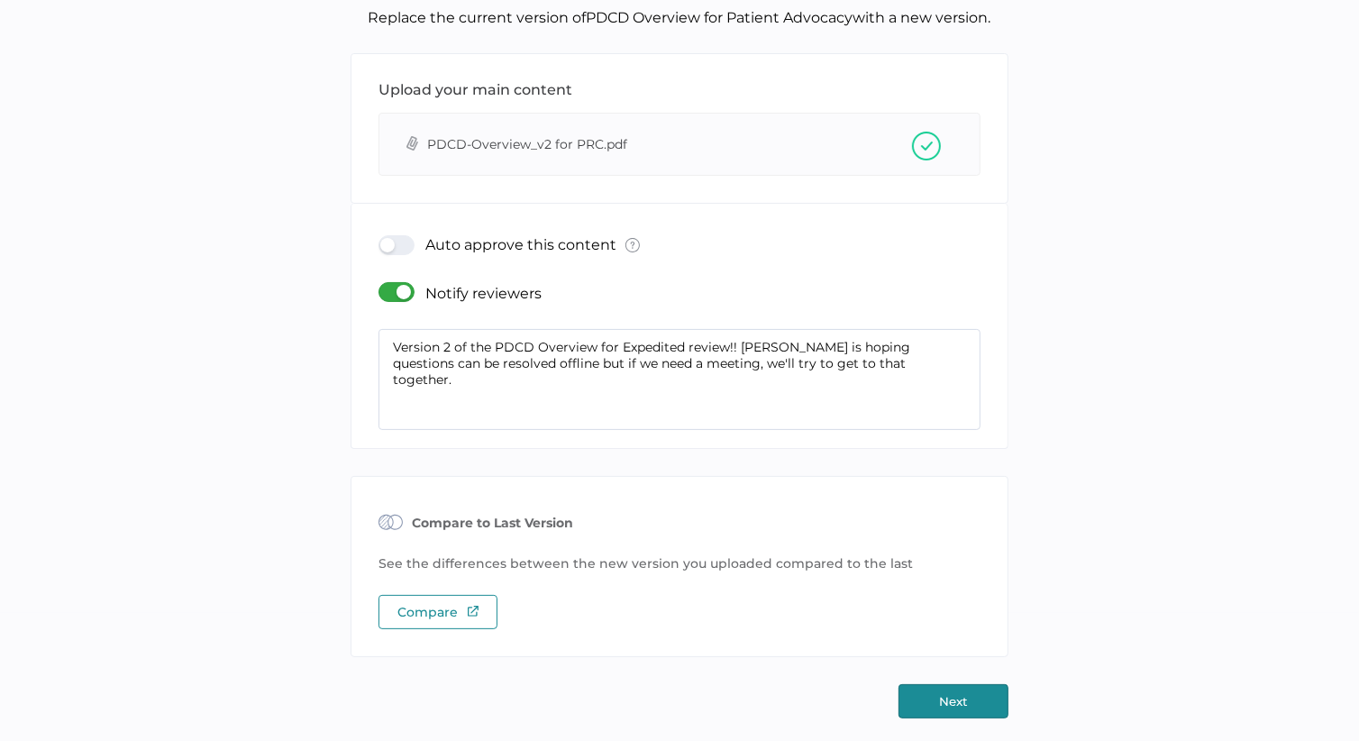
type textarea "Version 2 of the PDCD Overview for Expedited review!! [PERSON_NAME] is hoping q…"
click at [971, 700] on button "Next" at bounding box center [953, 701] width 110 height 34
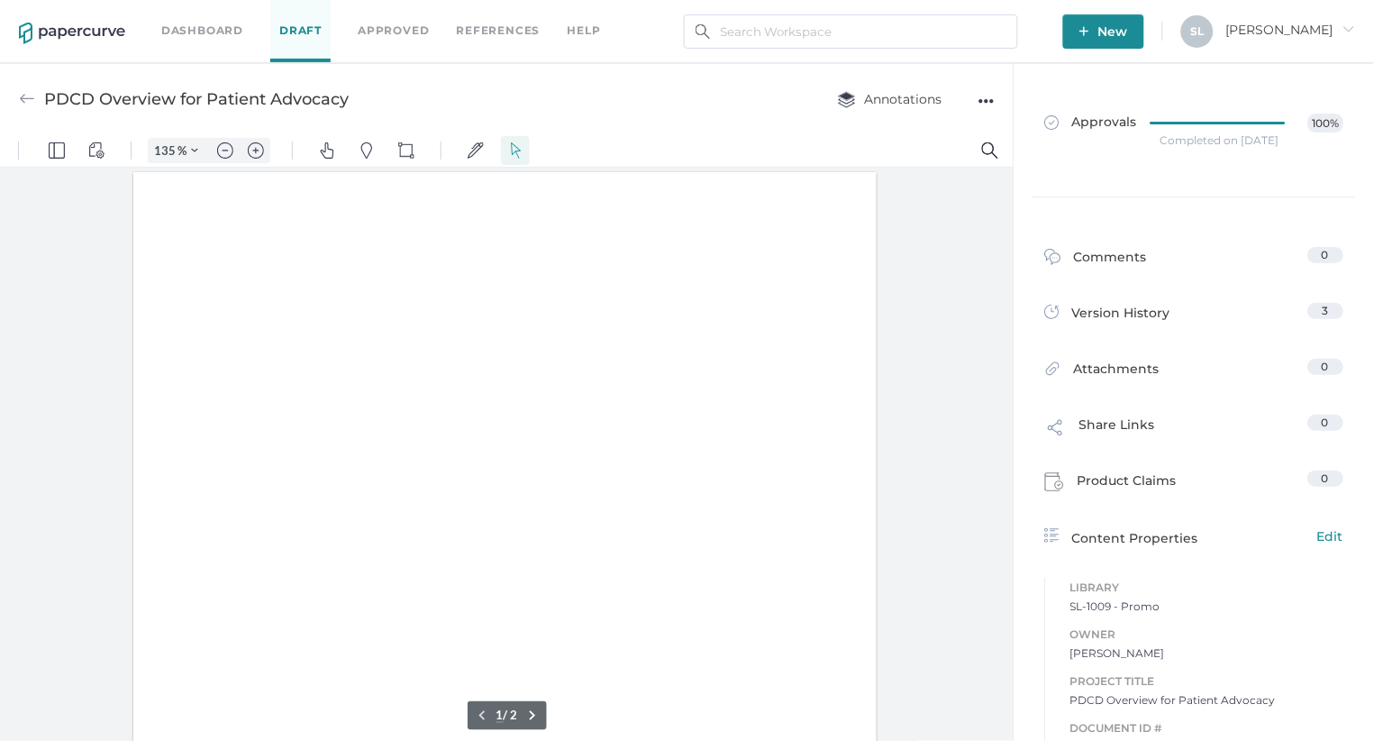
type input "135"
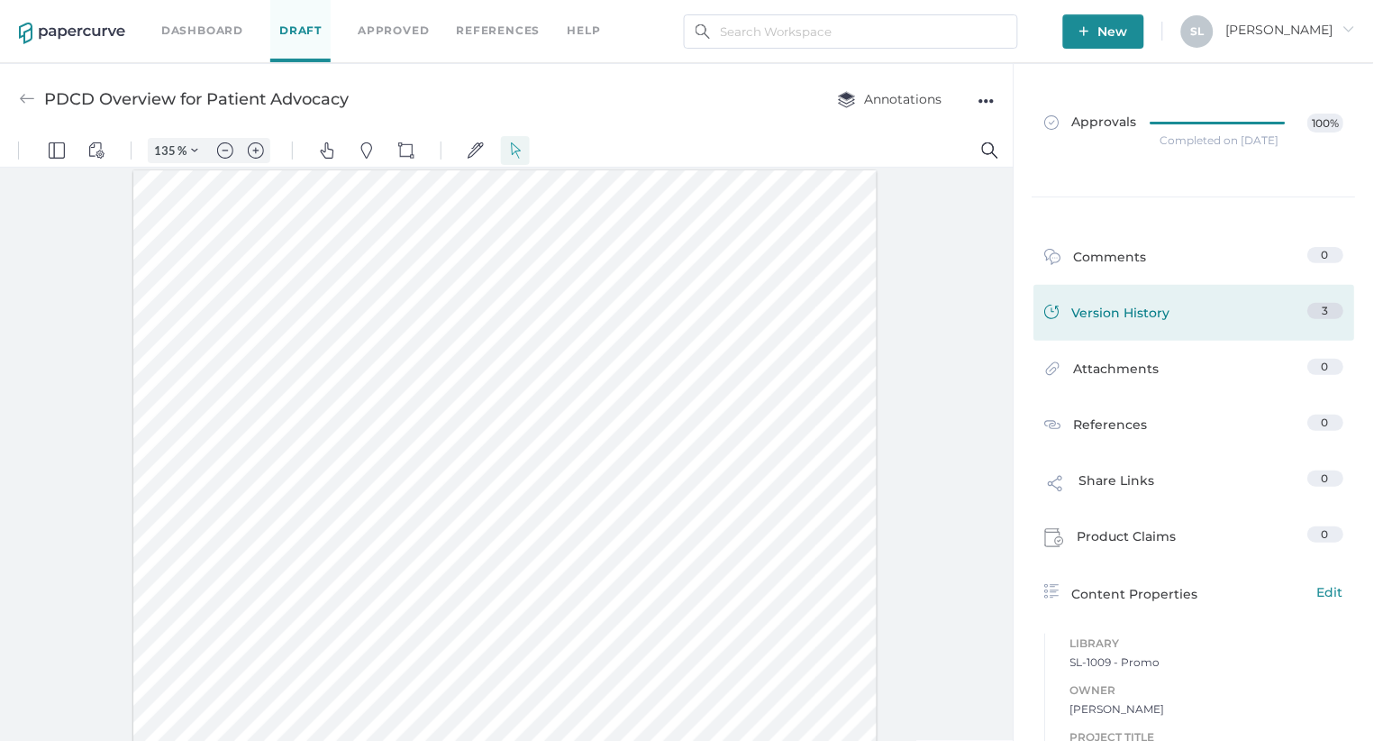
click at [1106, 310] on div "Version History" at bounding box center [1108, 315] width 126 height 25
